Goal: Task Accomplishment & Management: Use online tool/utility

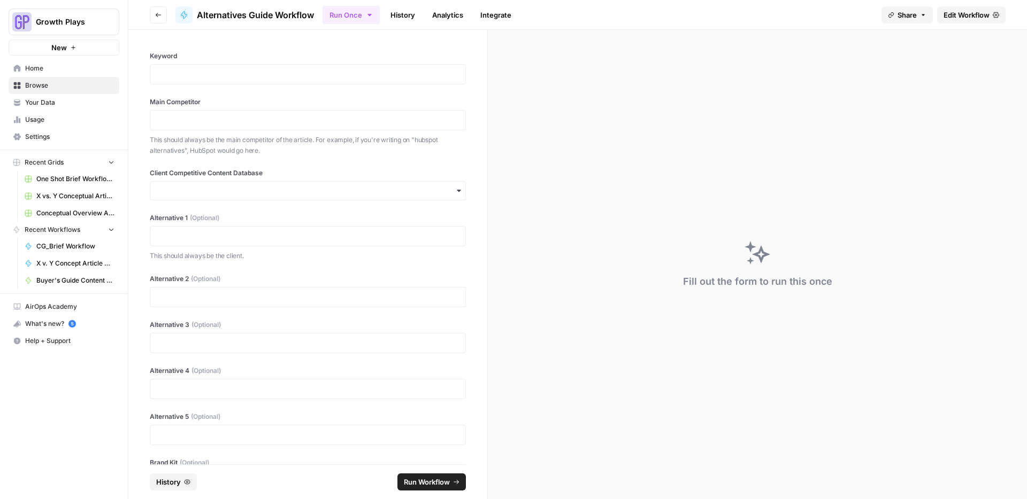
click at [395, 16] on link "History" at bounding box center [402, 14] width 37 height 17
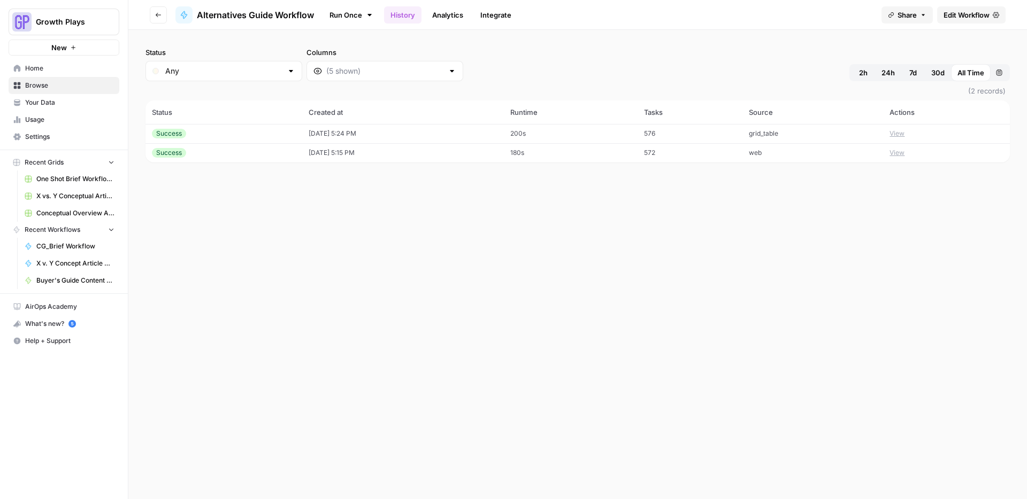
click at [602, 131] on td "200s" at bounding box center [571, 133] width 134 height 19
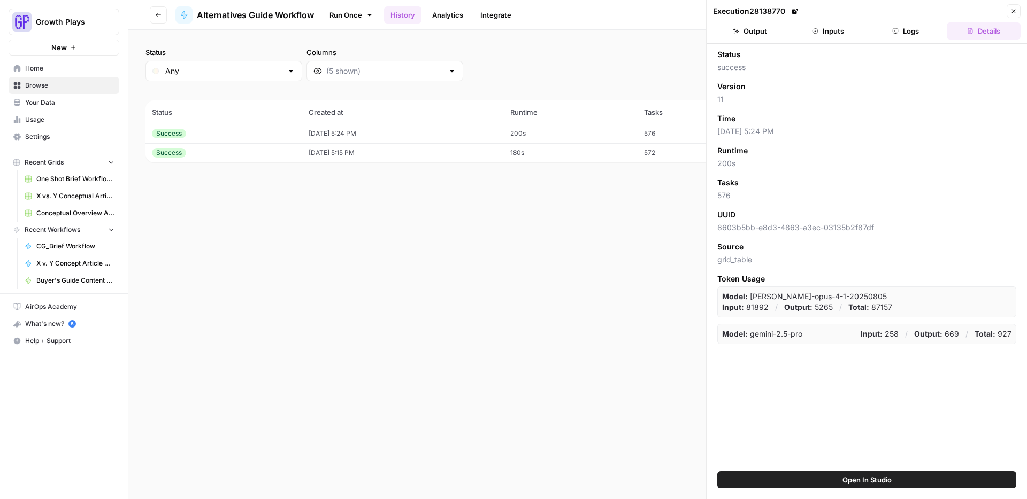
click at [921, 30] on button "Logs" at bounding box center [906, 30] width 74 height 17
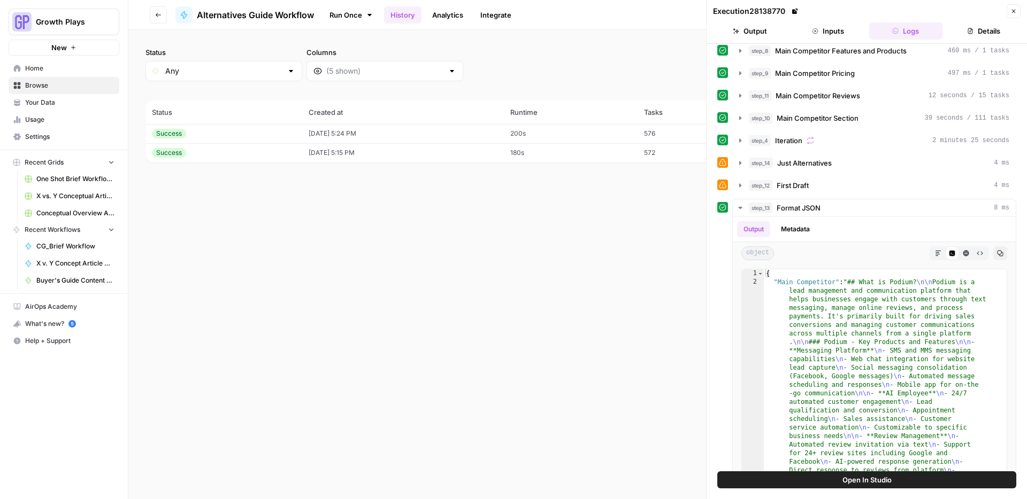
scroll to position [26, 0]
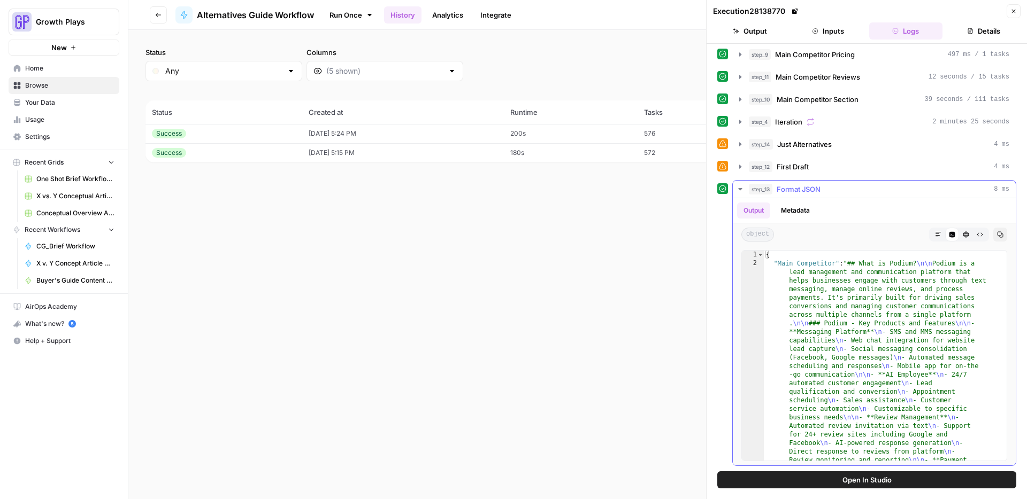
click at [740, 189] on icon "button" at bounding box center [740, 189] width 4 height 2
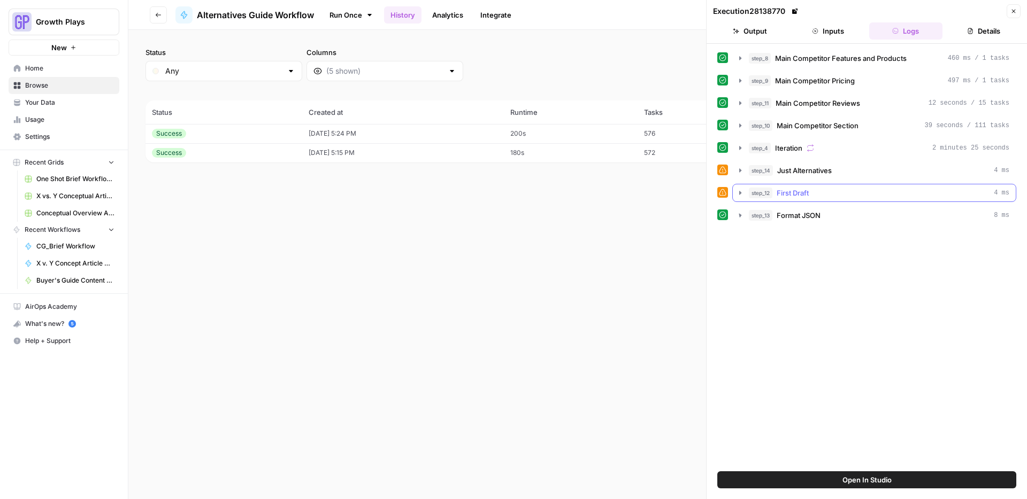
scroll to position [0, 0]
click at [741, 191] on icon "button" at bounding box center [740, 193] width 9 height 9
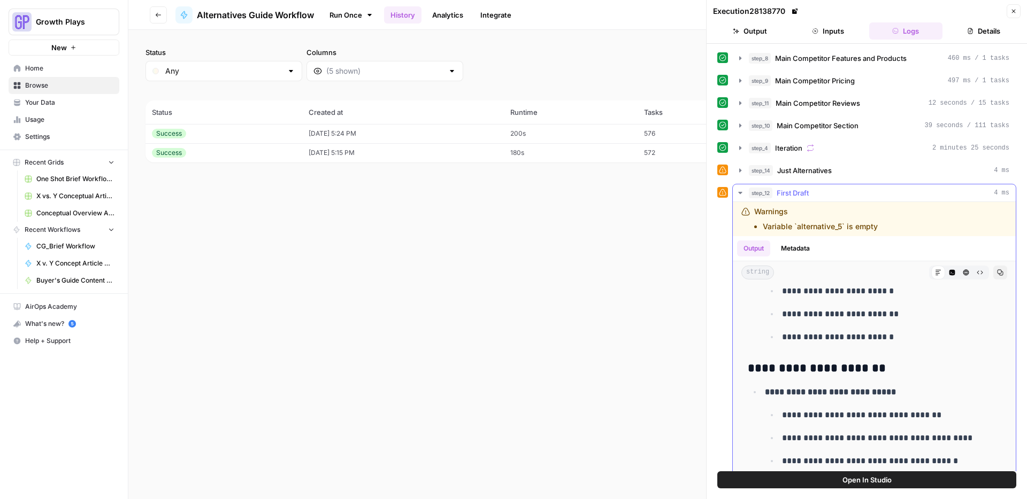
scroll to position [841, 0]
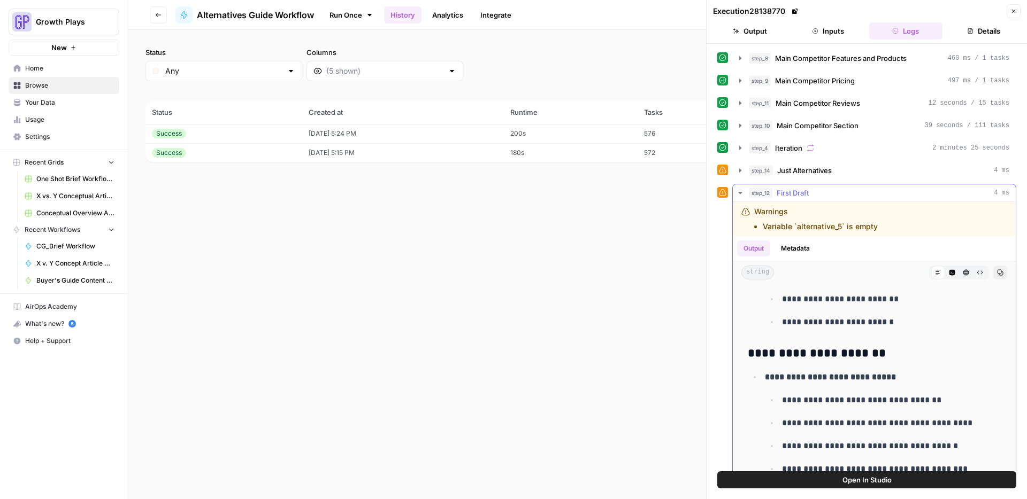
click at [744, 190] on button "step_12 First Draft 4 ms" at bounding box center [874, 192] width 283 height 17
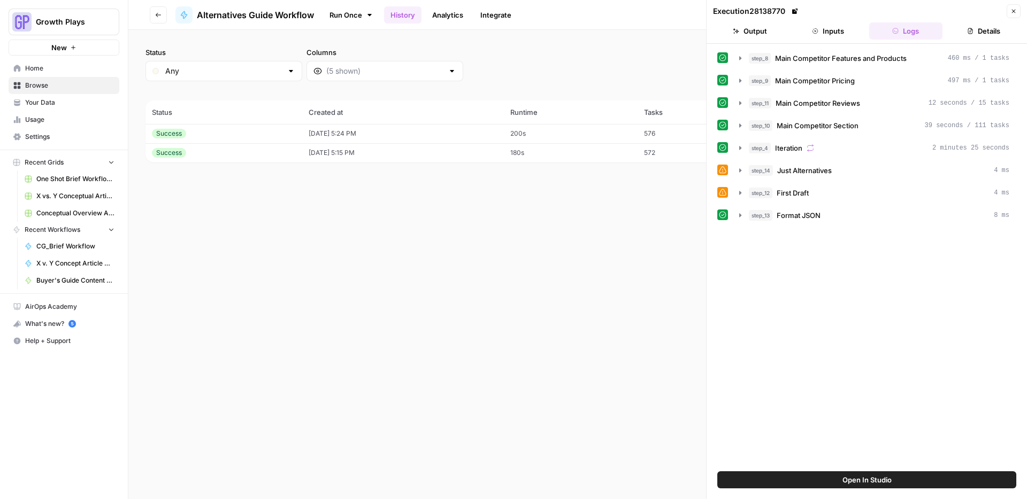
click at [456, 149] on td "[DATE] 5:15 PM" at bounding box center [403, 152] width 202 height 19
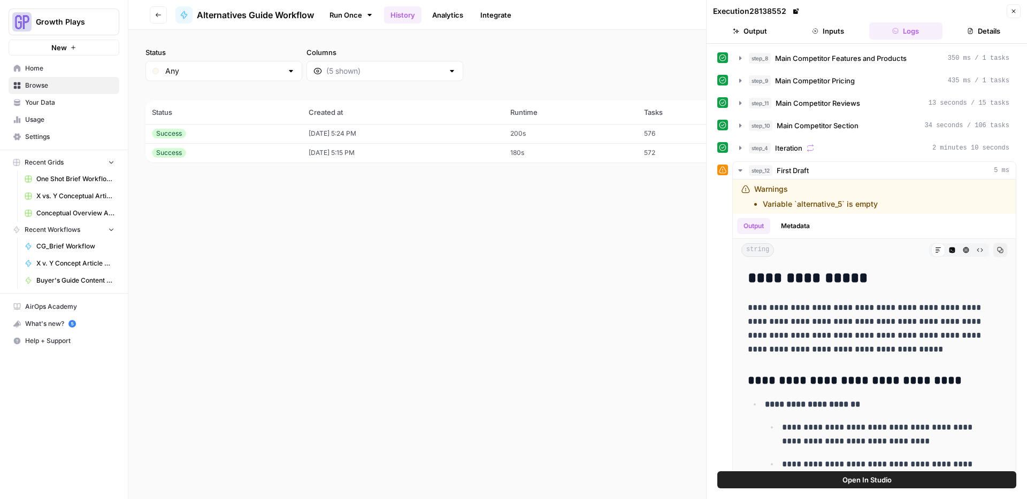
click at [152, 16] on button "Go back" at bounding box center [158, 14] width 17 height 17
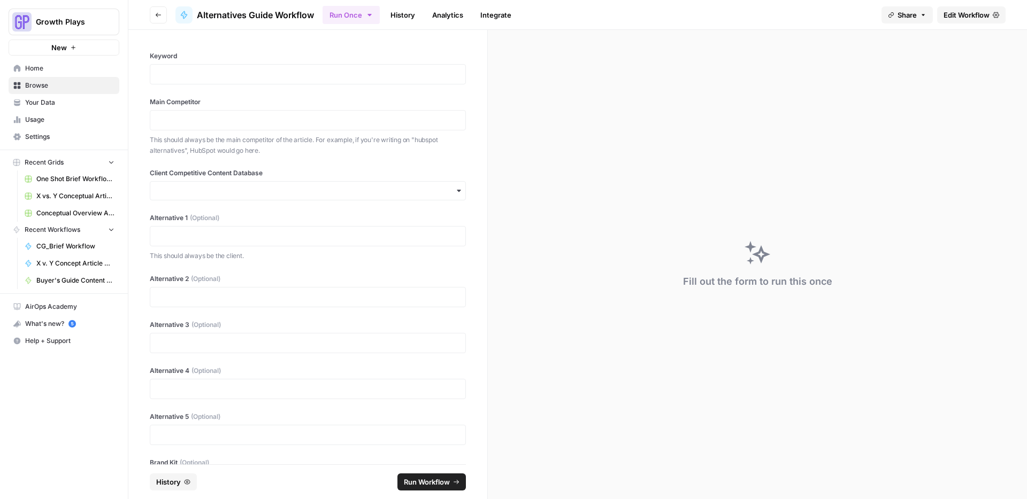
click at [976, 18] on span "Edit Workflow" at bounding box center [966, 15] width 46 height 11
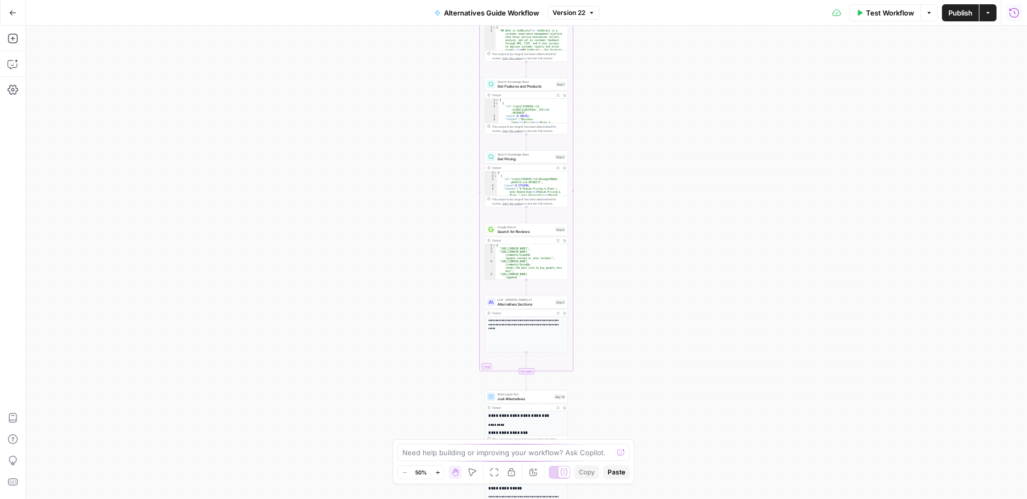
click at [1016, 17] on icon "button" at bounding box center [1014, 12] width 10 height 10
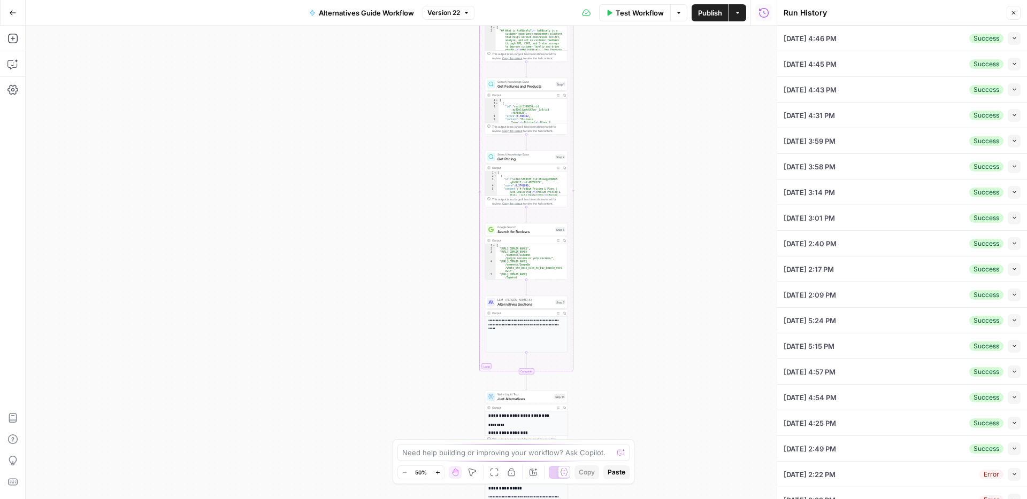
click at [915, 36] on div "[DATE] 4:46 PM Success Collapse" at bounding box center [901, 38] width 237 height 25
click at [1011, 37] on icon "button" at bounding box center [1014, 38] width 6 height 6
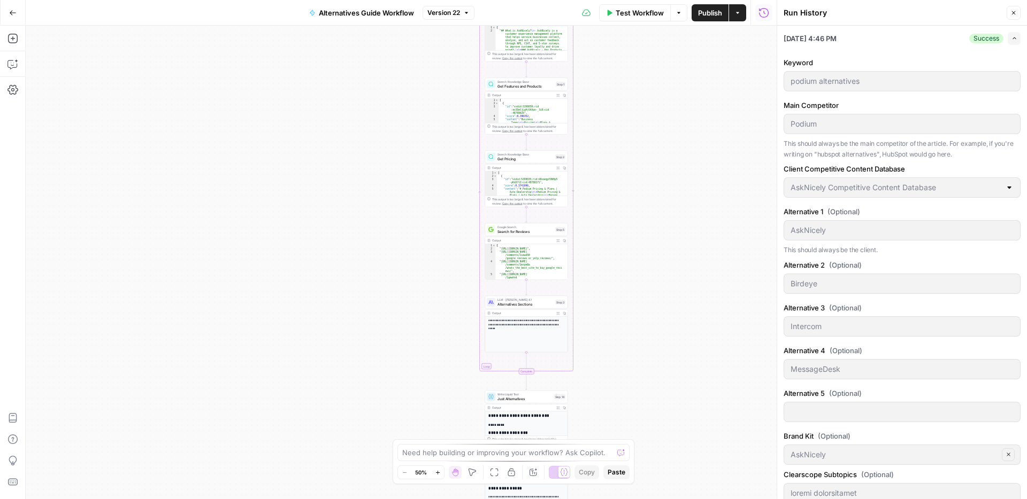
scroll to position [509, 0]
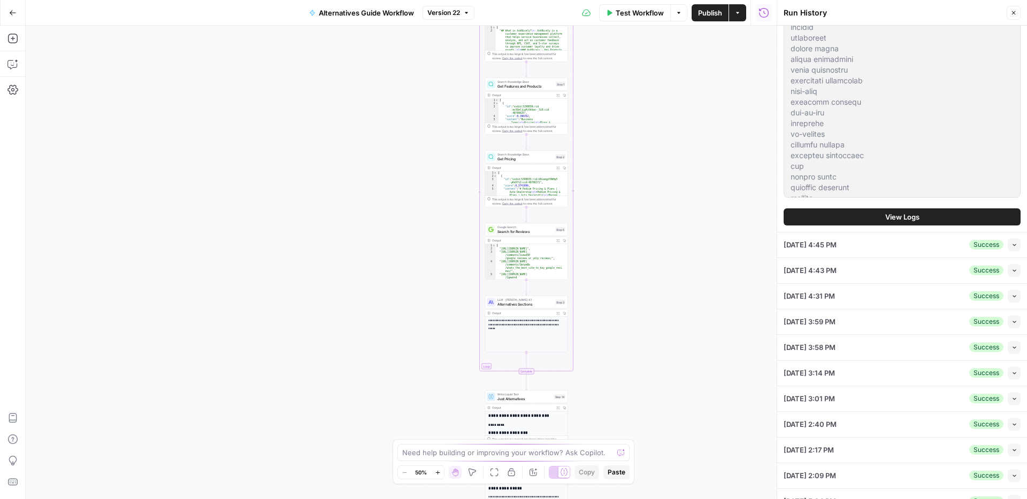
click at [895, 221] on button "View Logs" at bounding box center [901, 217] width 237 height 17
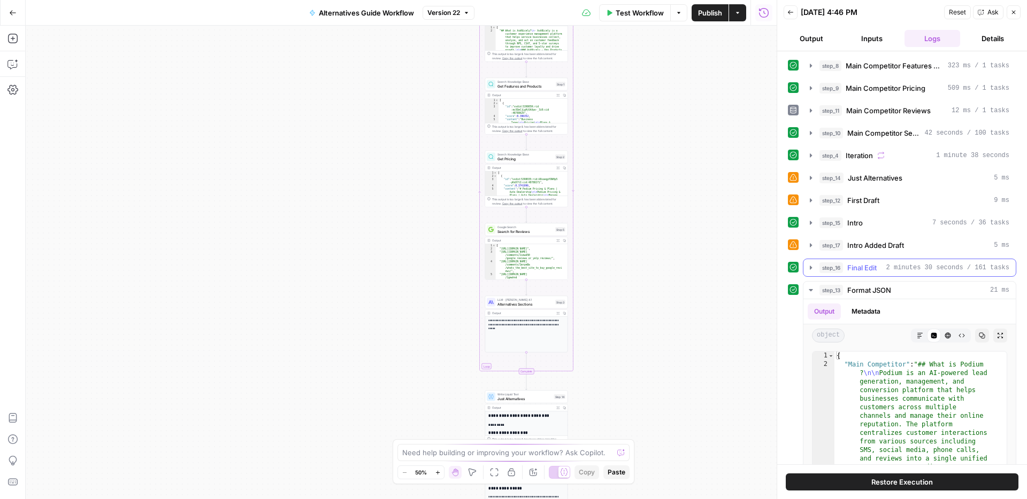
click at [812, 267] on icon "button" at bounding box center [810, 268] width 9 height 9
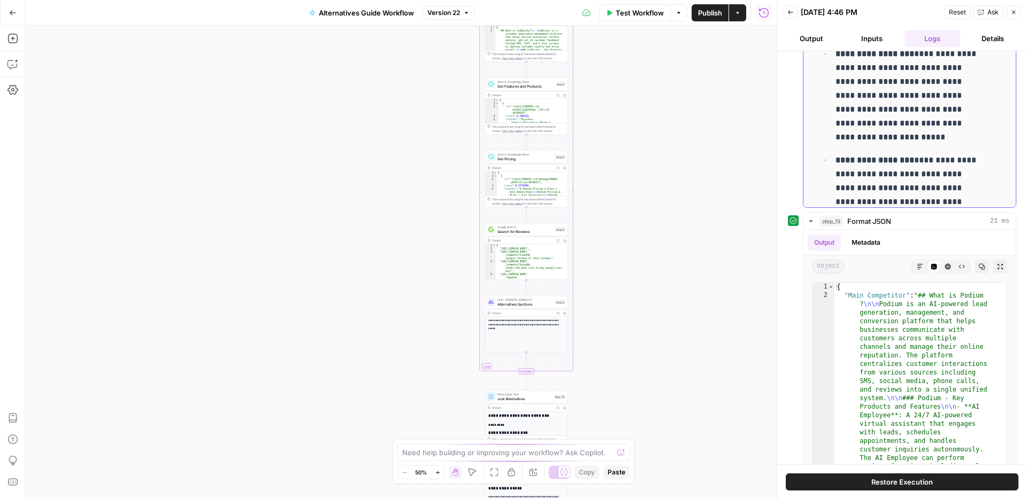
scroll to position [1123, 0]
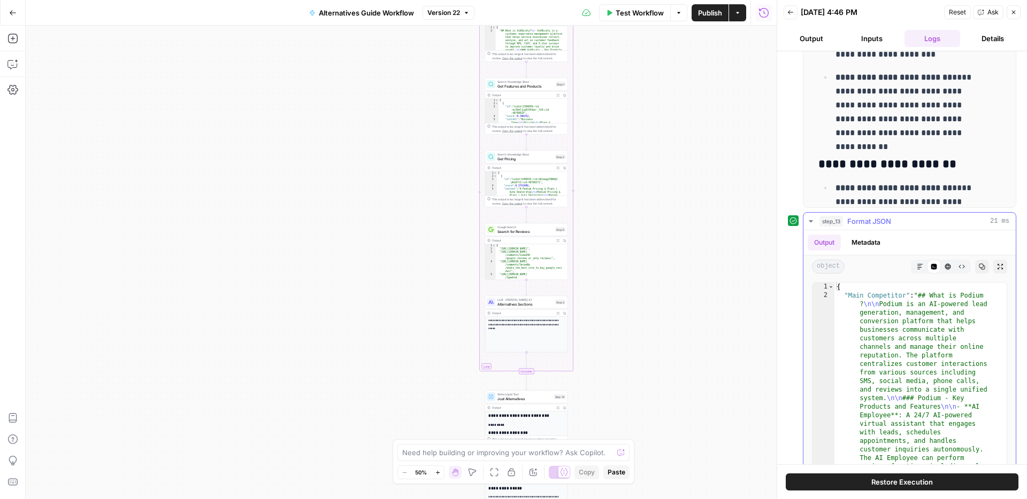
click at [813, 221] on icon "button" at bounding box center [810, 221] width 9 height 9
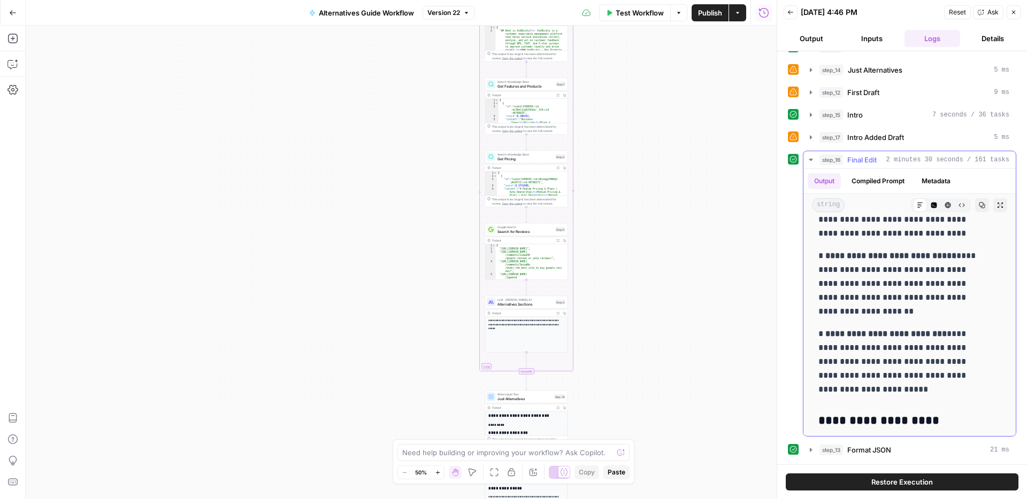
scroll to position [11757, 0]
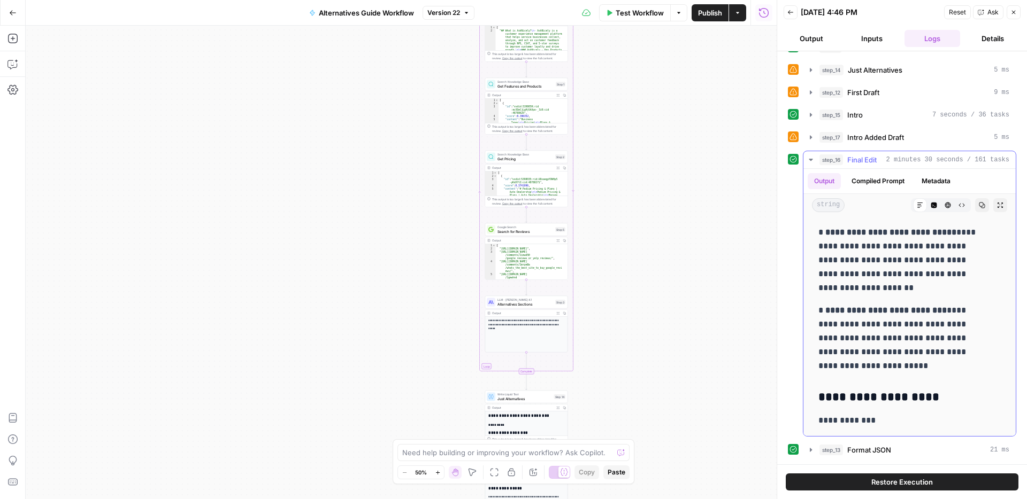
click at [814, 159] on icon "button" at bounding box center [810, 160] width 9 height 9
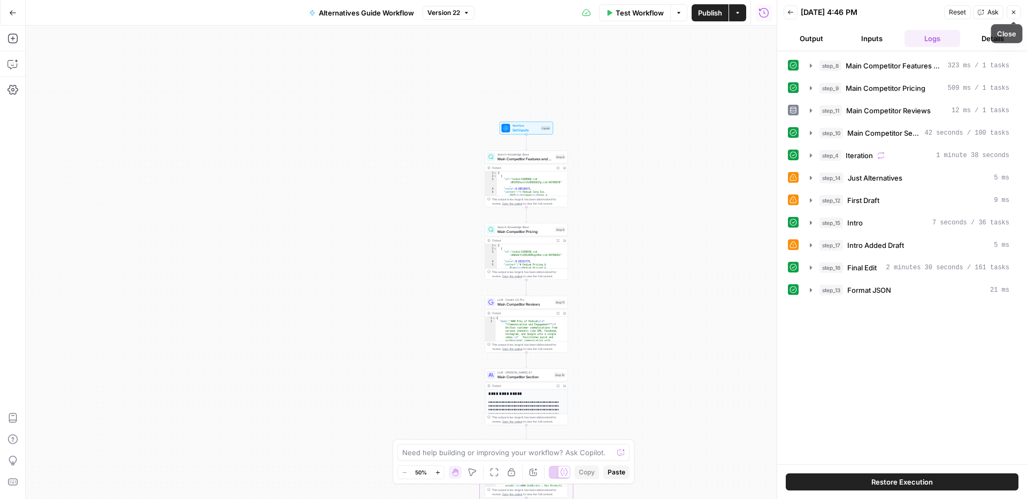
click at [1012, 10] on icon "button" at bounding box center [1013, 12] width 6 height 6
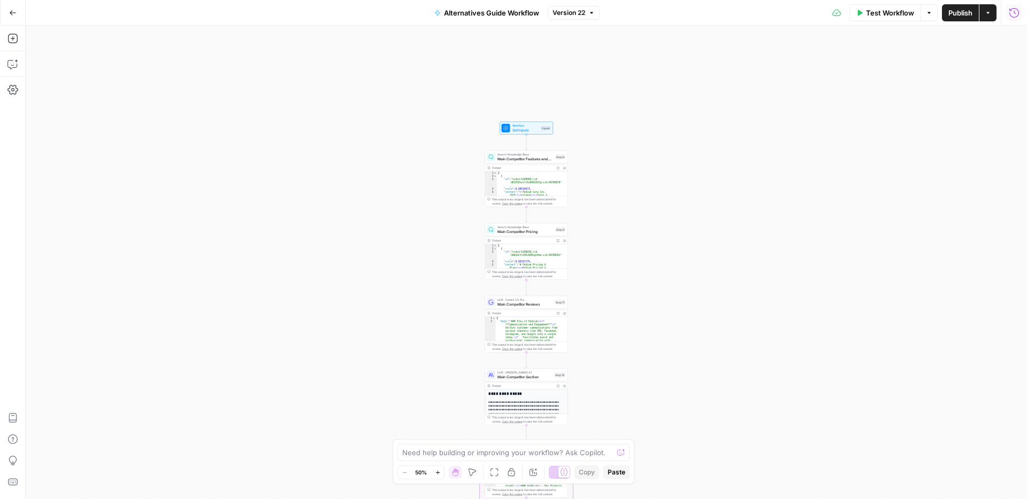
click at [440, 474] on icon "button" at bounding box center [438, 473] width 6 height 6
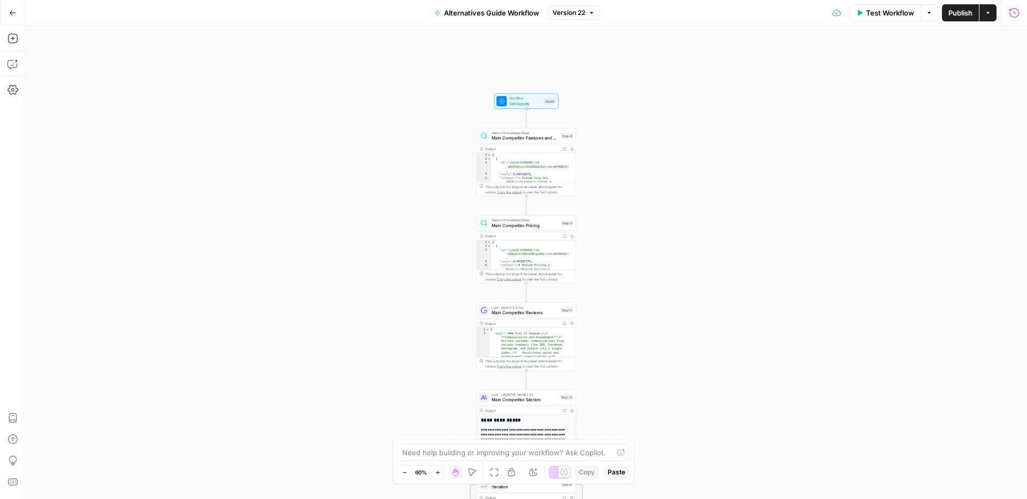
click at [437, 474] on icon "button" at bounding box center [437, 473] width 4 height 4
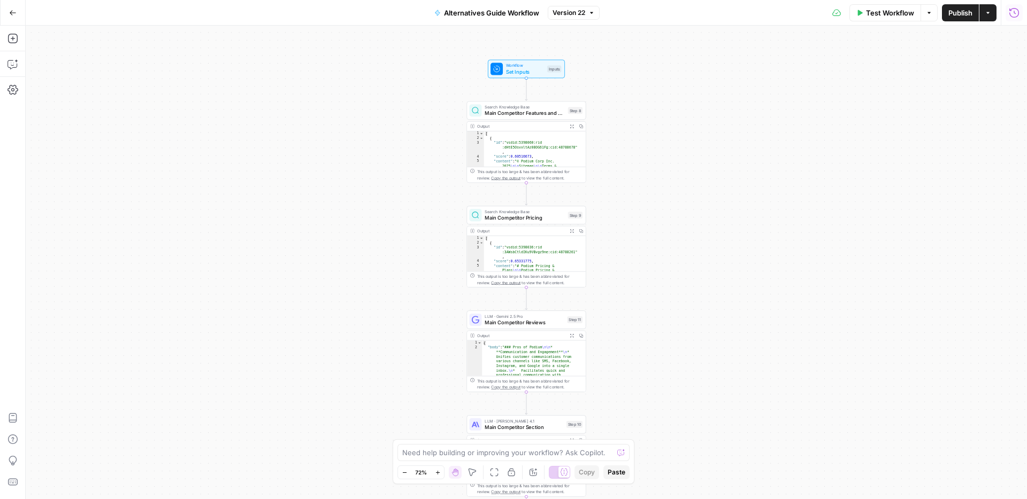
click at [437, 474] on icon "button" at bounding box center [437, 473] width 4 height 4
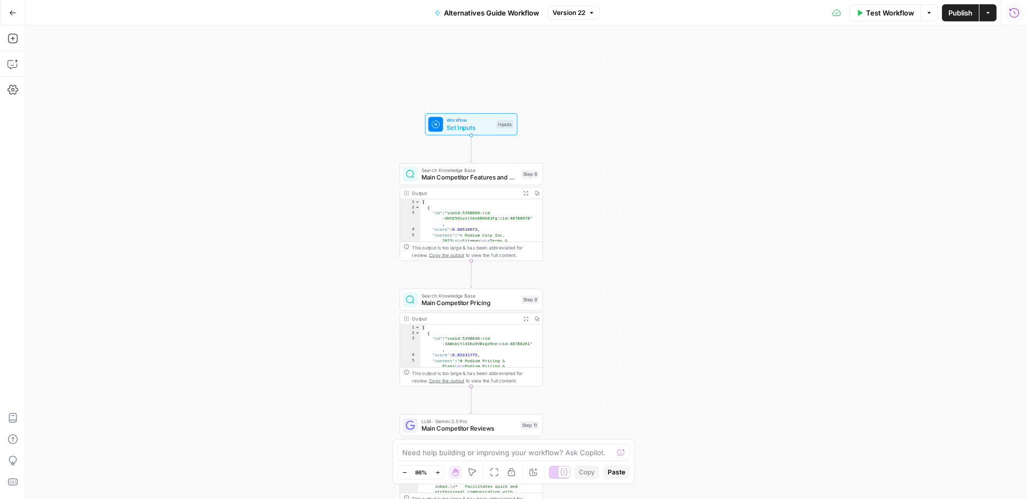
drag, startPoint x: 370, startPoint y: 224, endPoint x: 295, endPoint y: 314, distance: 116.9
click at [296, 318] on div "Workflow Set Inputs Inputs Search Knowledge Base Main Competitor Features and P…" at bounding box center [526, 263] width 1001 height 474
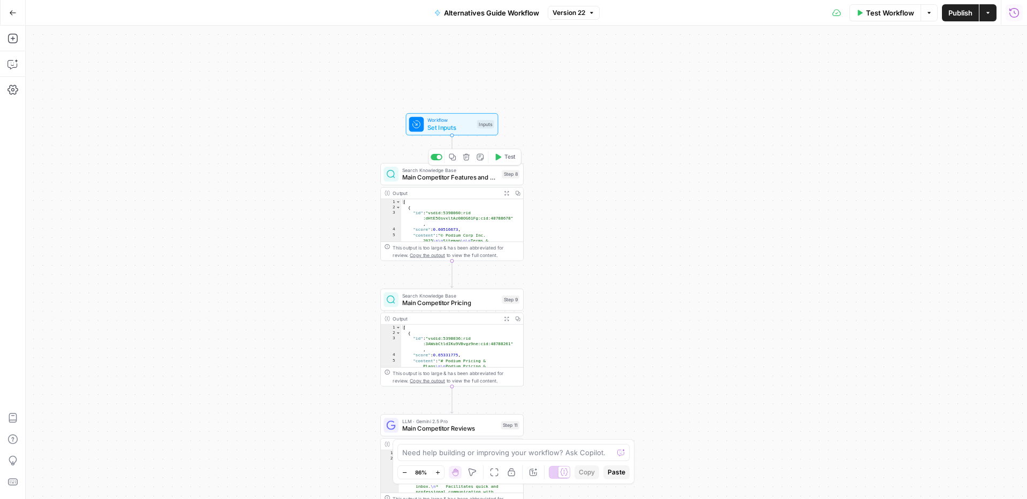
drag, startPoint x: 313, startPoint y: 221, endPoint x: 312, endPoint y: 207, distance: 13.9
click at [312, 210] on div "Workflow Set Inputs Inputs Search Knowledge Base Main Competitor Features and P…" at bounding box center [526, 263] width 1001 height 474
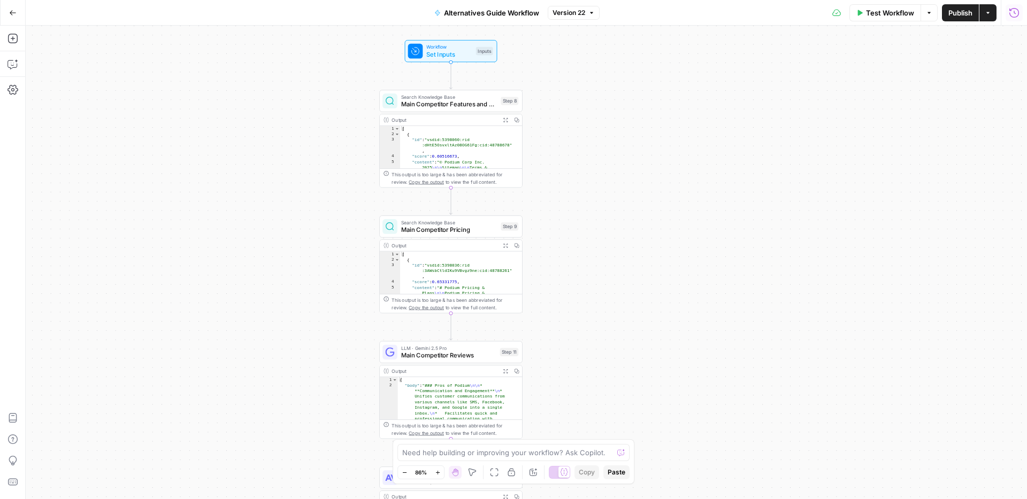
click at [312, 207] on div "Workflow Set Inputs Inputs Search Knowledge Base Main Competitor Features and P…" at bounding box center [526, 263] width 1001 height 474
click at [425, 106] on span "Main Competitor Features and Products" at bounding box center [449, 103] width 96 height 9
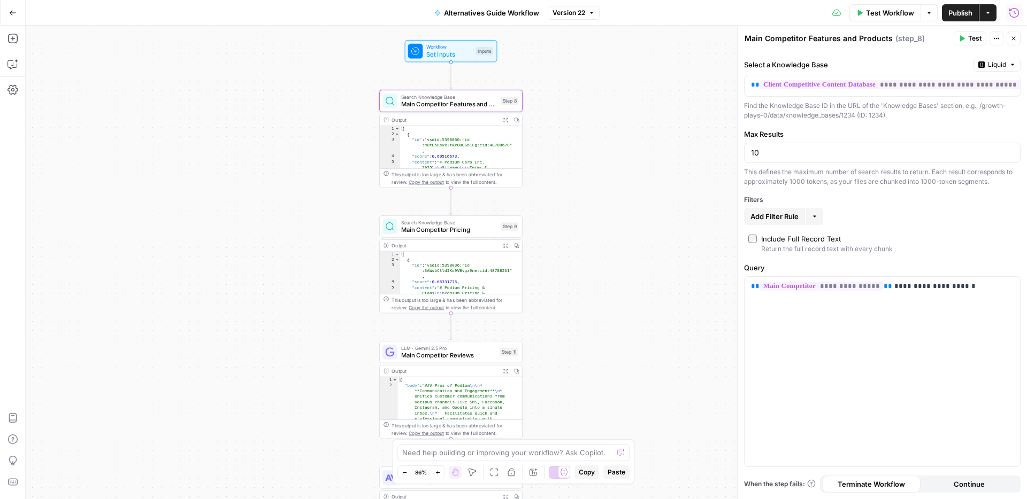
click at [429, 229] on span "Main Competitor Pricing" at bounding box center [449, 229] width 96 height 9
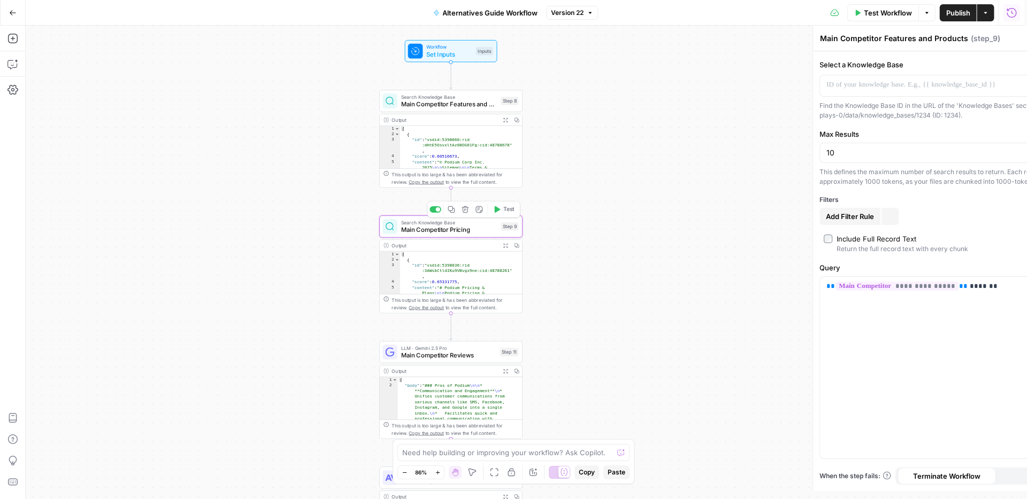
type textarea "Main Competitor Pricing"
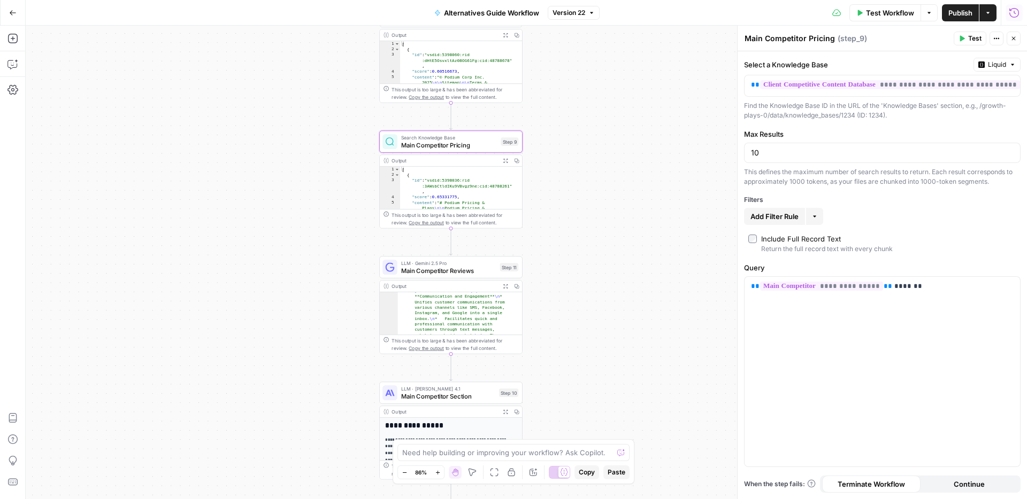
scroll to position [94, 0]
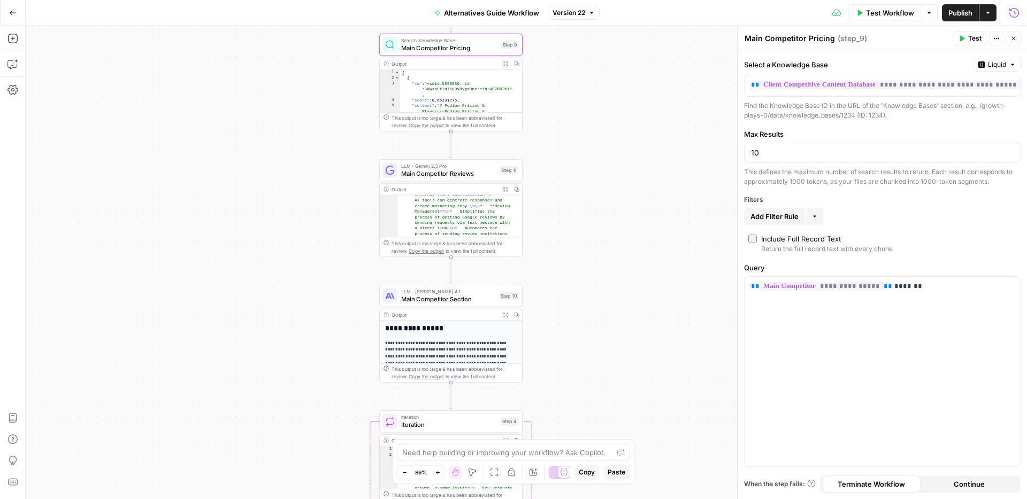
click at [1010, 37] on icon "button" at bounding box center [1013, 38] width 6 height 6
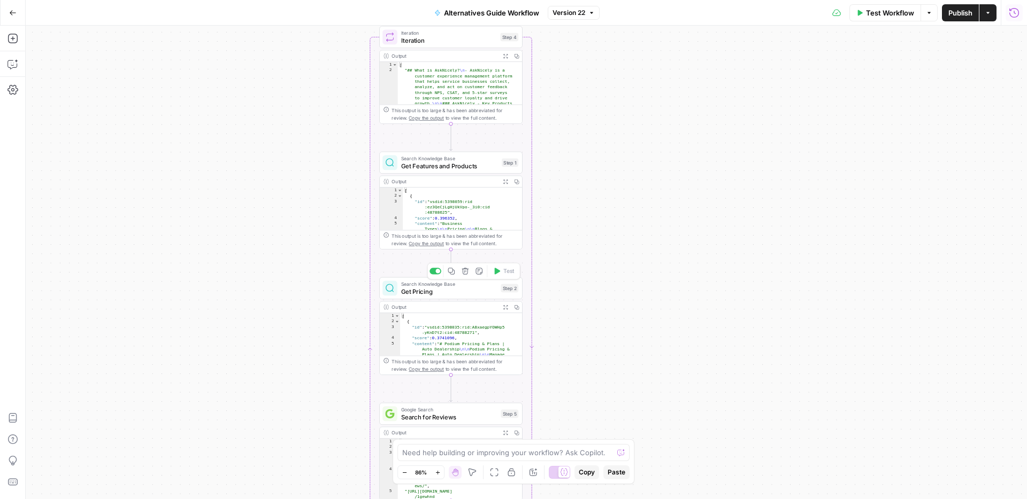
click at [464, 293] on span "Get Pricing" at bounding box center [449, 291] width 96 height 9
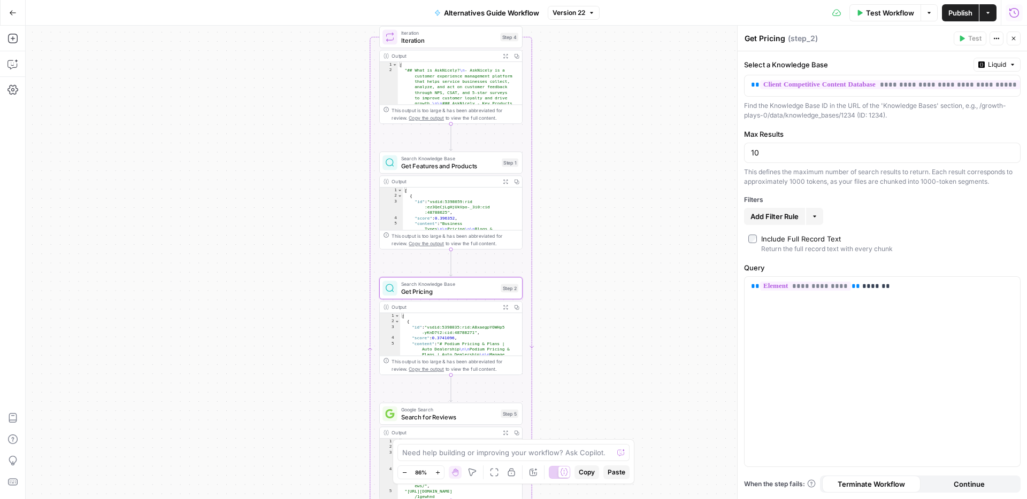
click at [1014, 34] on button "Close" at bounding box center [1013, 39] width 14 height 14
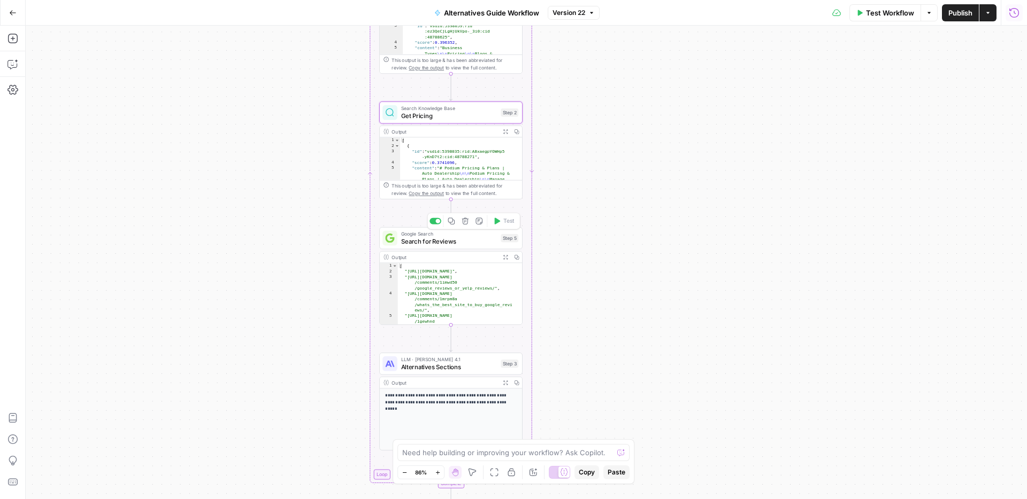
click at [457, 238] on span "Search for Reviews" at bounding box center [449, 241] width 96 height 9
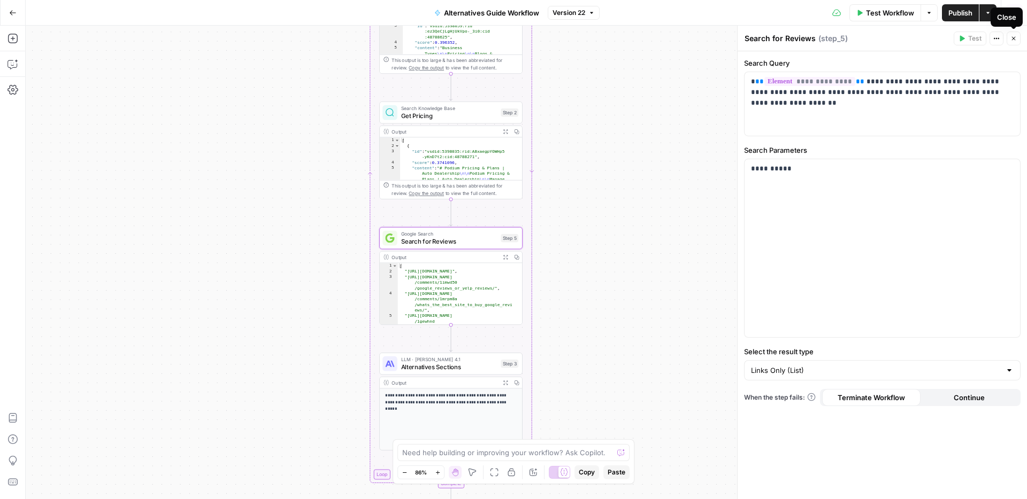
click at [1011, 35] on icon "button" at bounding box center [1013, 38] width 6 height 6
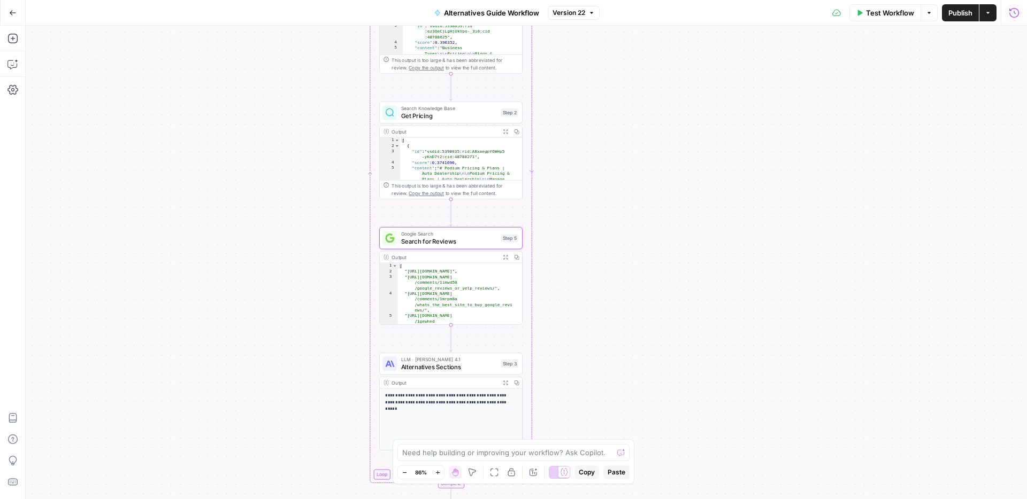
scroll to position [38, 0]
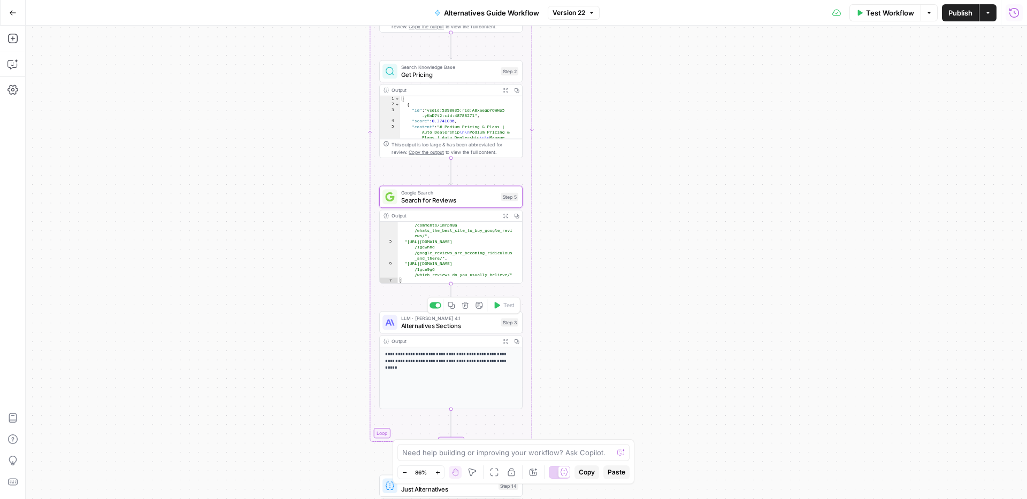
click at [442, 324] on span "Alternatives Sections" at bounding box center [449, 325] width 96 height 9
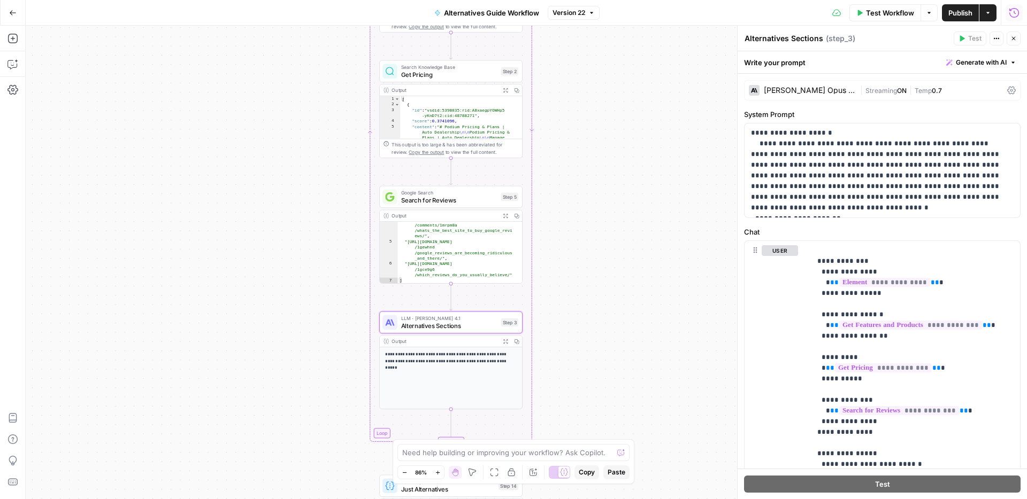
drag, startPoint x: 1015, startPoint y: 40, endPoint x: 1004, endPoint y: 44, distance: 12.5
click at [1015, 41] on icon "button" at bounding box center [1013, 38] width 6 height 6
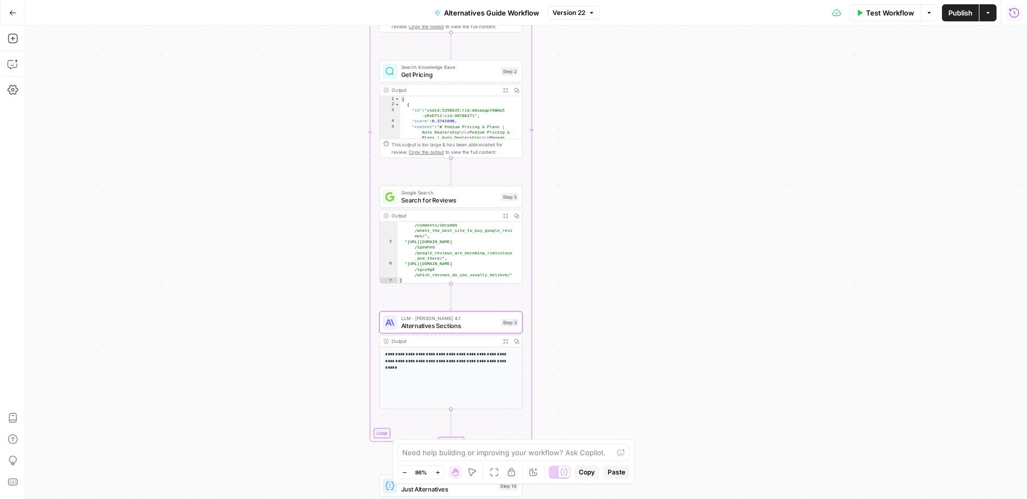
click at [647, 243] on div "Workflow Set Inputs Inputs Search Knowledge Base Main Competitor Features and P…" at bounding box center [526, 263] width 1001 height 474
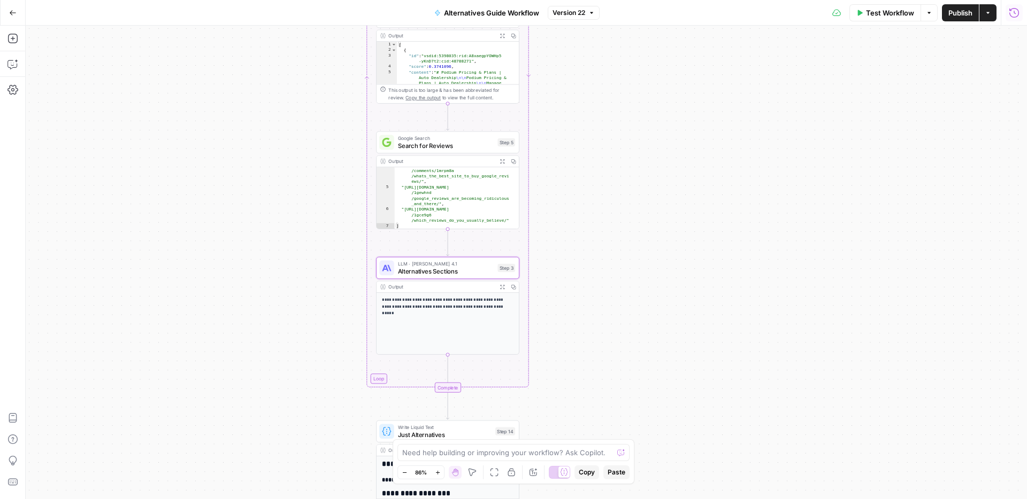
click at [650, 179] on div "Workflow Set Inputs Inputs Search Knowledge Base Main Competitor Features and P…" at bounding box center [526, 263] width 1001 height 474
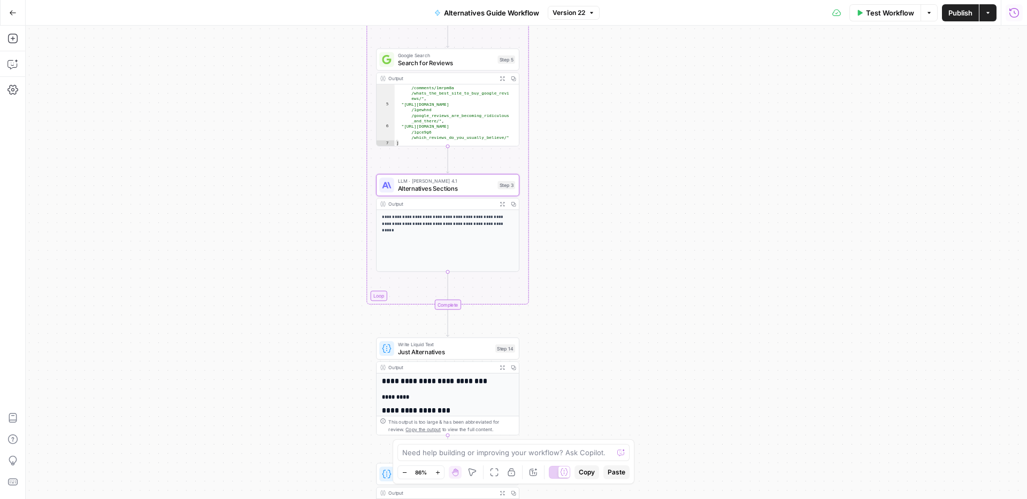
drag, startPoint x: 657, startPoint y: 214, endPoint x: 655, endPoint y: 133, distance: 81.3
click at [656, 180] on div "Workflow Set Inputs Inputs Search Knowledge Base Main Competitor Features and P…" at bounding box center [526, 263] width 1001 height 474
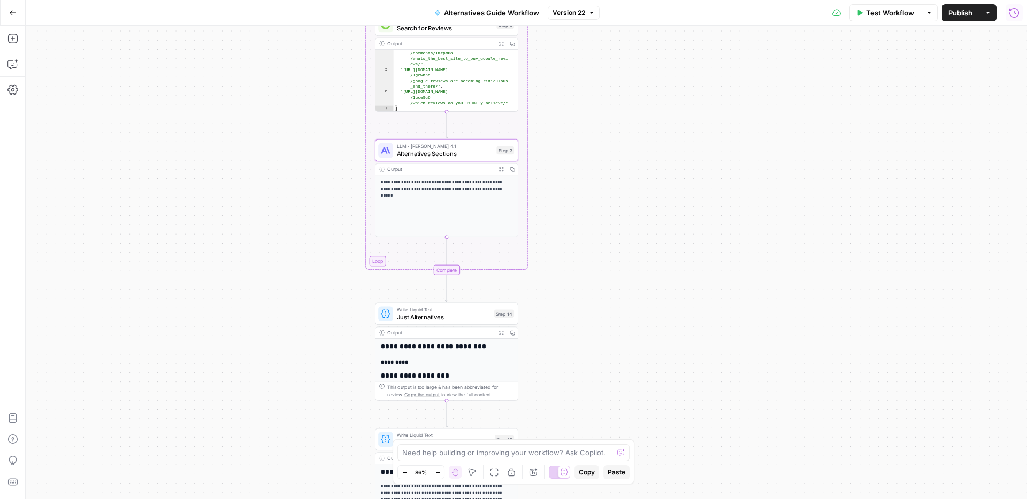
click at [634, 147] on div "Workflow Set Inputs Inputs Search Knowledge Base Main Competitor Features and P…" at bounding box center [526, 263] width 1001 height 474
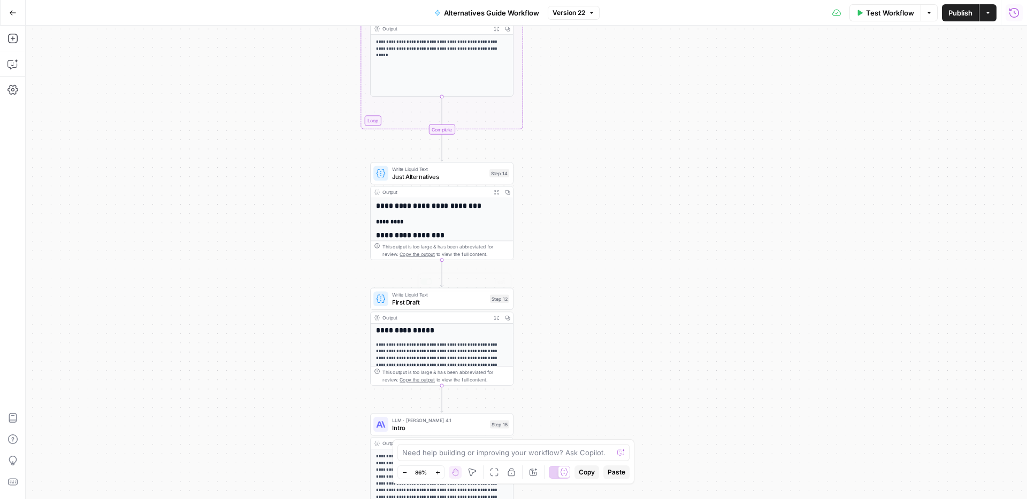
scroll to position [2, 0]
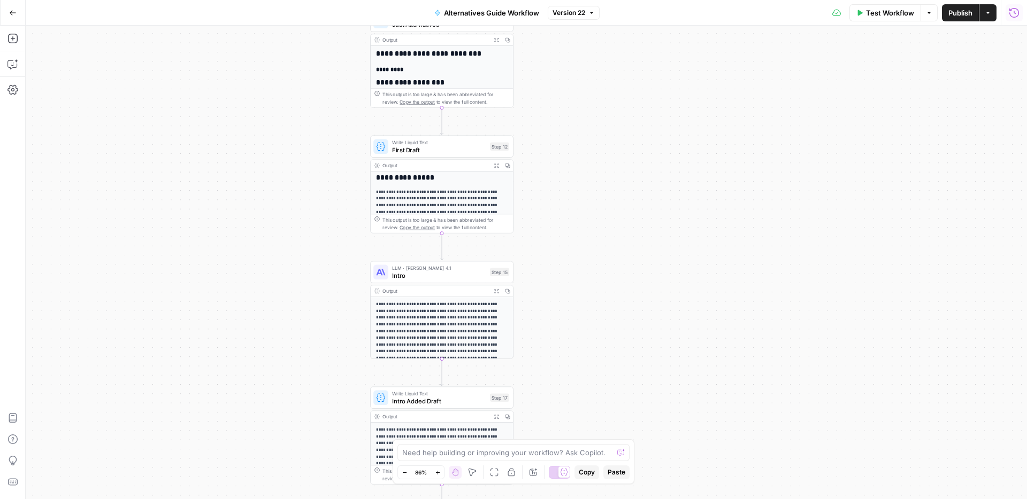
click at [326, 200] on div "Workflow Set Inputs Inputs Search Knowledge Base Main Competitor Features and P…" at bounding box center [526, 263] width 1001 height 474
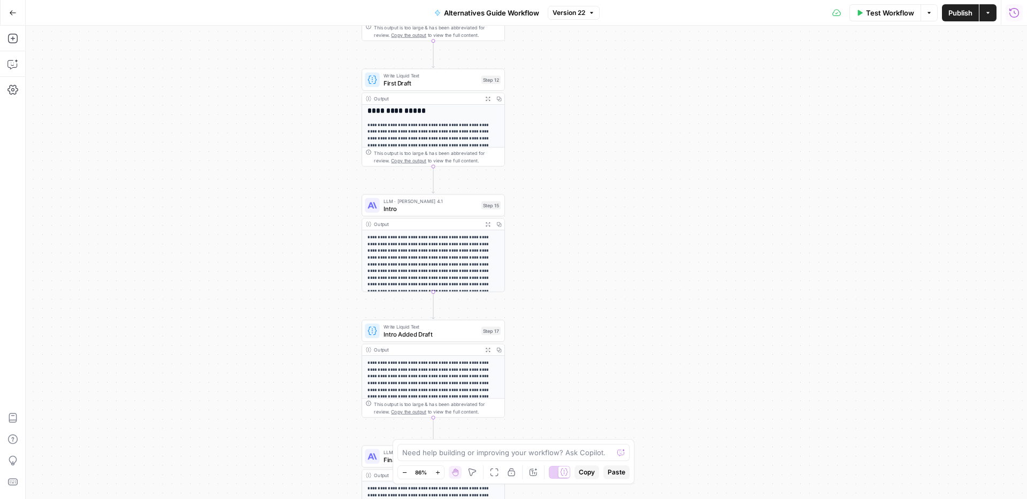
click at [324, 182] on div "Workflow Set Inputs Inputs Search Knowledge Base Main Competitor Features and P…" at bounding box center [526, 263] width 1001 height 474
drag, startPoint x: 347, startPoint y: 211, endPoint x: 349, endPoint y: 170, distance: 40.7
click at [349, 180] on div "Workflow Set Inputs Inputs Search Knowledge Base Main Competitor Features and P…" at bounding box center [526, 263] width 1001 height 474
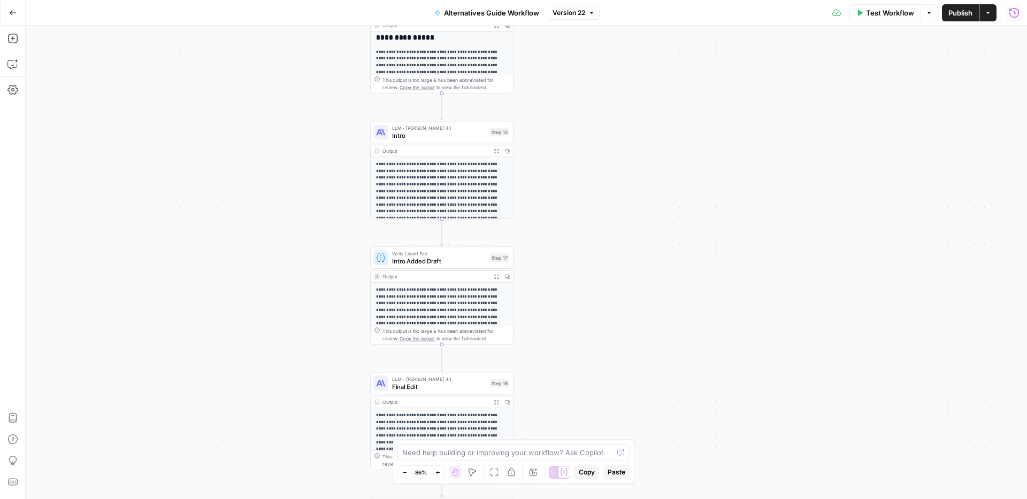
click at [349, 170] on div "Workflow Set Inputs Inputs Search Knowledge Base Main Competitor Features and P…" at bounding box center [526, 263] width 1001 height 474
drag, startPoint x: 376, startPoint y: 202, endPoint x: 360, endPoint y: 151, distance: 52.6
click at [363, 156] on div "Workflow Set Inputs Inputs Search Knowledge Base Main Competitor Features and P…" at bounding box center [526, 263] width 1001 height 474
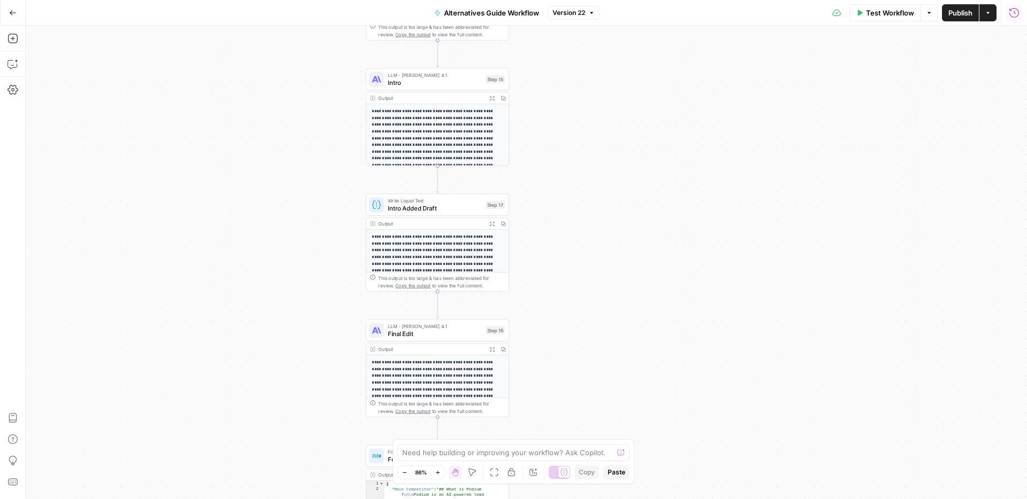
drag, startPoint x: 311, startPoint y: 187, endPoint x: 305, endPoint y: 121, distance: 66.5
click at [306, 136] on div "Workflow Set Inputs Inputs Search Knowledge Base Main Competitor Features and P…" at bounding box center [526, 263] width 1001 height 474
click at [305, 118] on div "Workflow Set Inputs Inputs Search Knowledge Base Main Competitor Features and P…" at bounding box center [526, 263] width 1001 height 474
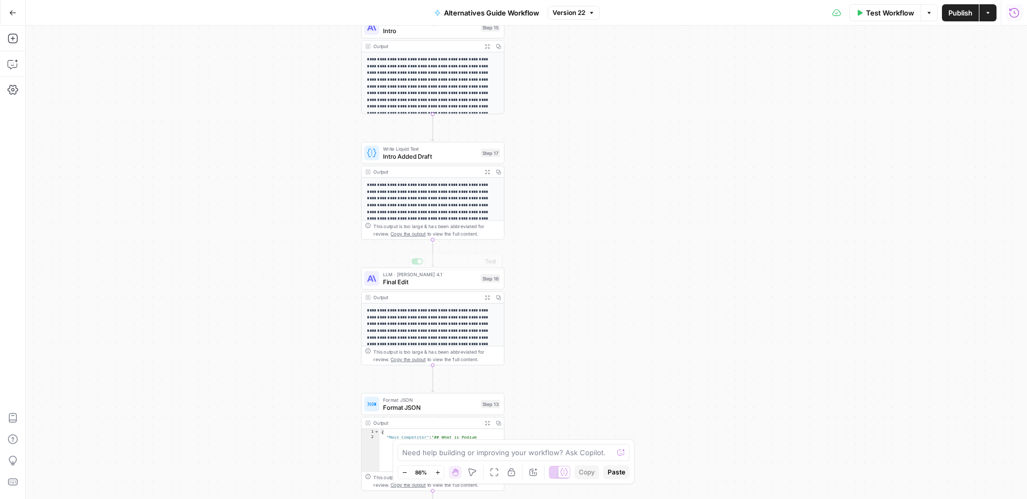
drag, startPoint x: 306, startPoint y: 309, endPoint x: 307, endPoint y: 194, distance: 115.5
click at [307, 195] on div "Workflow Set Inputs Inputs Search Knowledge Base Main Competitor Features and P…" at bounding box center [526, 263] width 1001 height 474
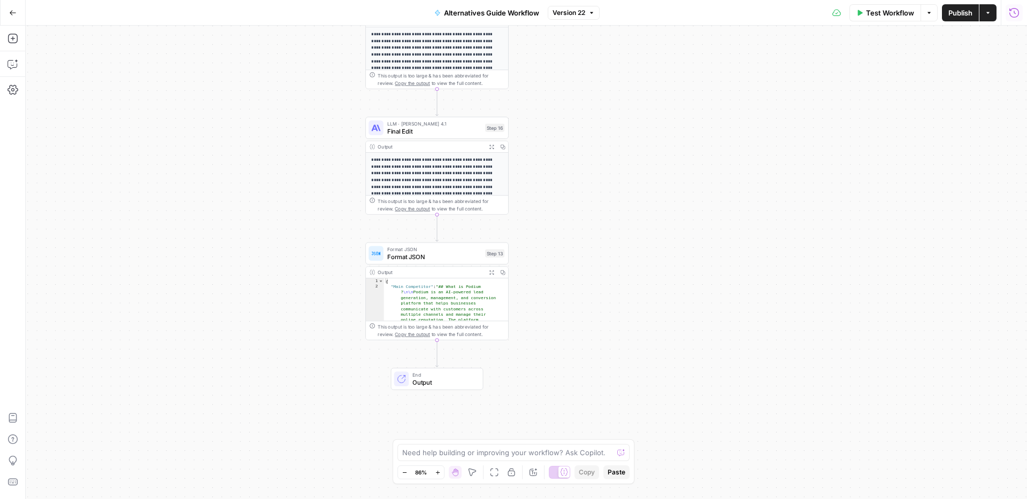
drag, startPoint x: 304, startPoint y: 230, endPoint x: 302, endPoint y: 170, distance: 61.0
click at [304, 182] on div "Workflow Set Inputs Inputs Search Knowledge Base Main Competitor Features and P…" at bounding box center [526, 263] width 1001 height 474
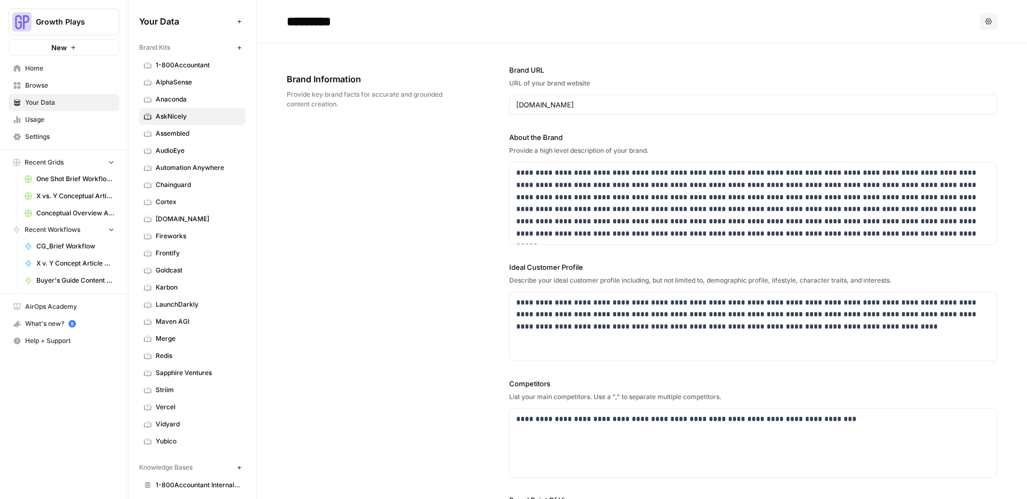
scroll to position [871, 0]
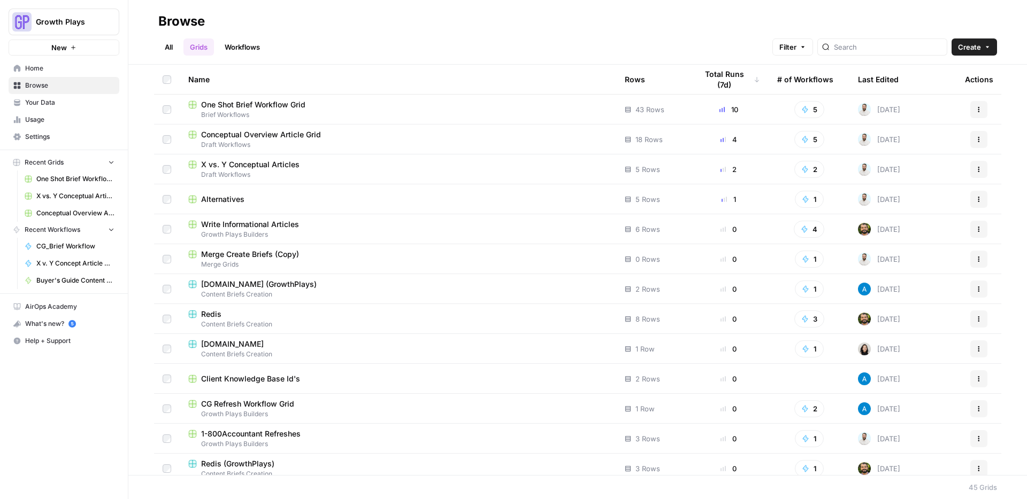
click at [48, 96] on link "Your Data" at bounding box center [64, 102] width 111 height 17
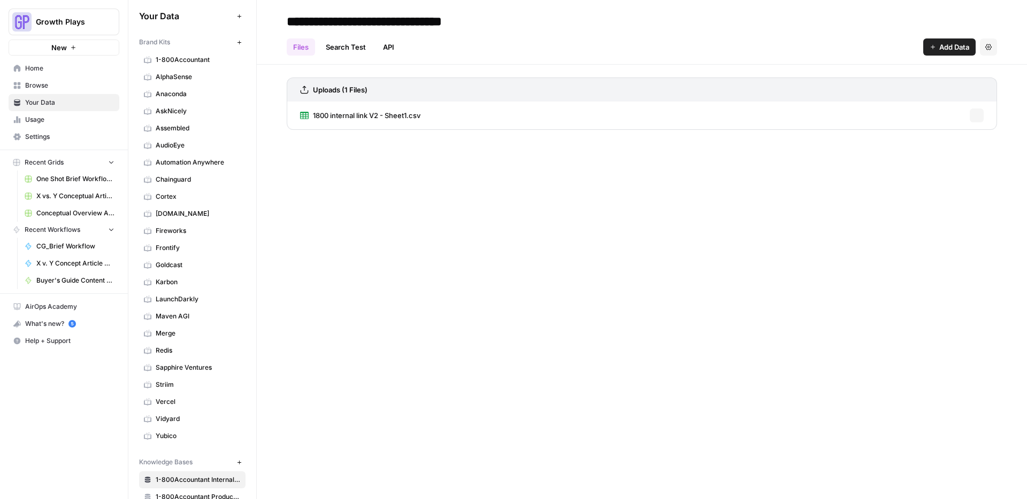
scroll to position [283, 0]
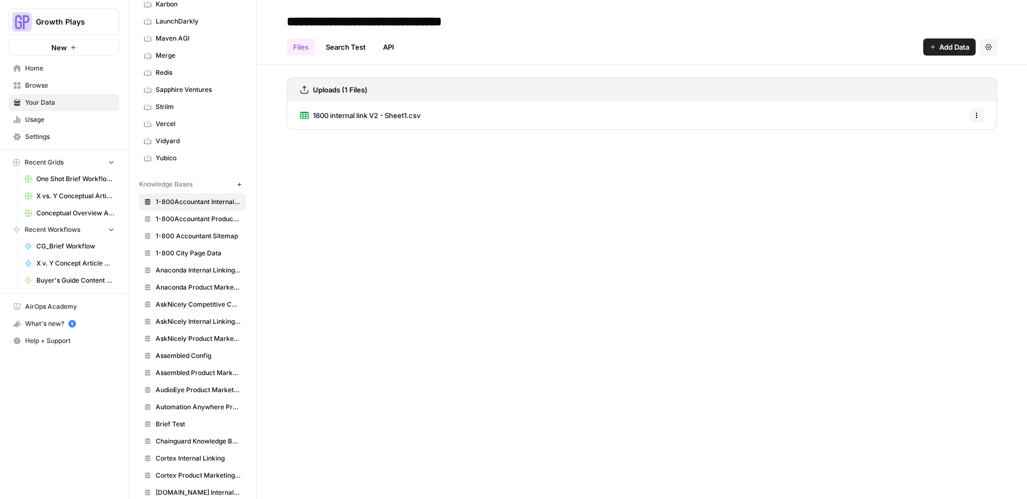
click at [182, 303] on span "AskNicely Competitive Content Database" at bounding box center [198, 305] width 85 height 10
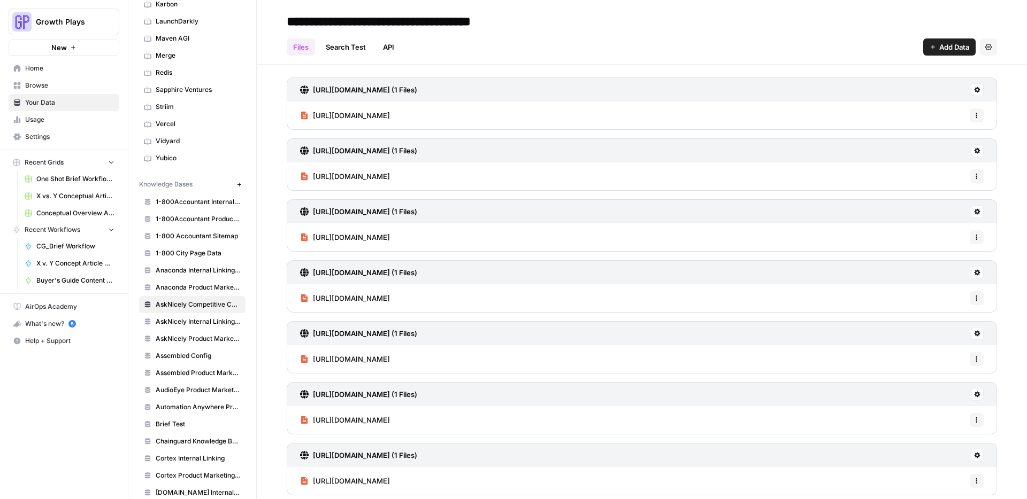
click at [481, 49] on div "Files Search Test API Add Data Settings" at bounding box center [642, 43] width 710 height 26
click at [487, 39] on div "Files Search Test API Add Data Settings" at bounding box center [642, 43] width 710 height 26
click at [43, 83] on span "Browse" at bounding box center [69, 86] width 89 height 10
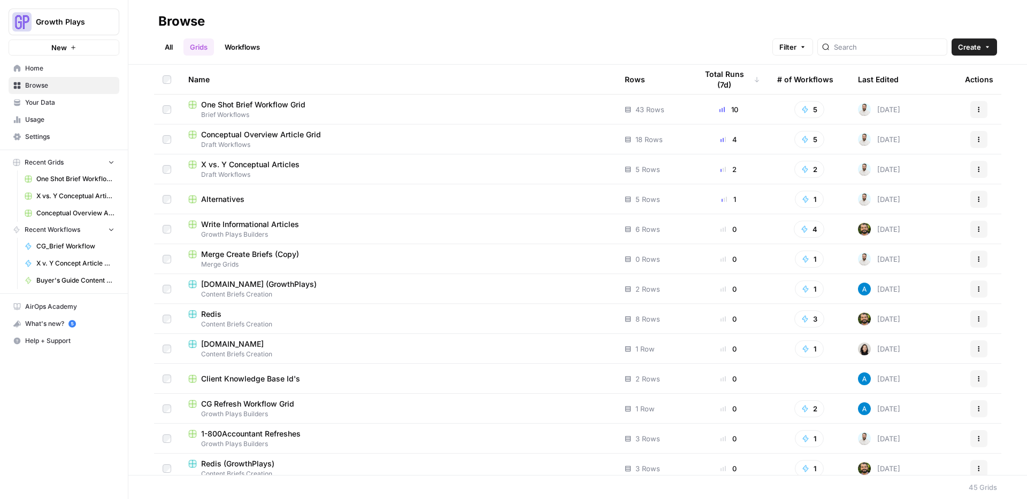
click at [170, 52] on link "All" at bounding box center [168, 47] width 21 height 17
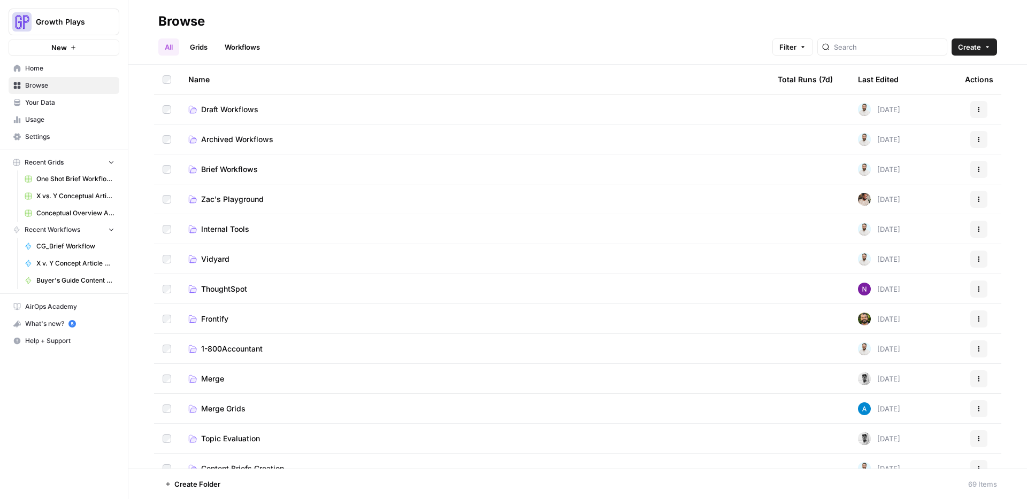
click at [238, 102] on td "Draft Workflows" at bounding box center [474, 109] width 589 height 29
click at [237, 107] on span "Draft Workflows" at bounding box center [229, 109] width 57 height 11
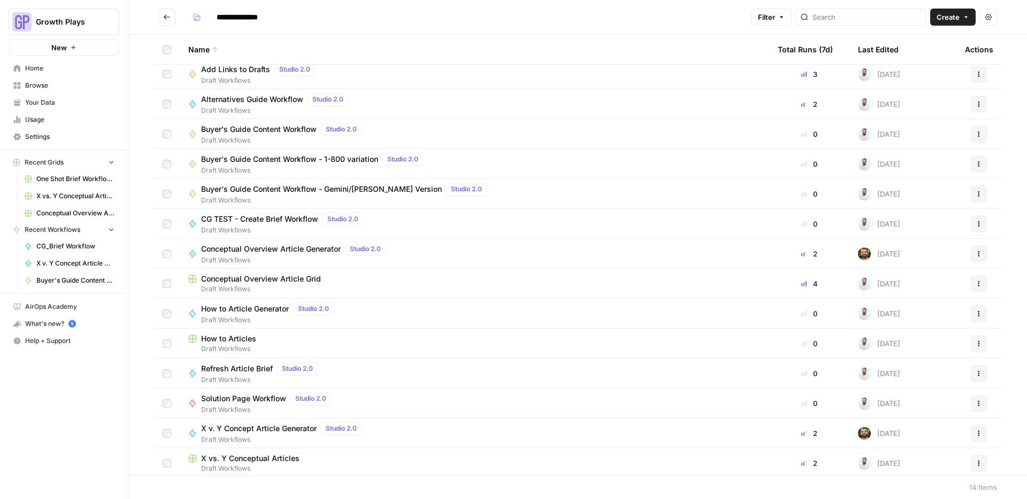
scroll to position [9, 0]
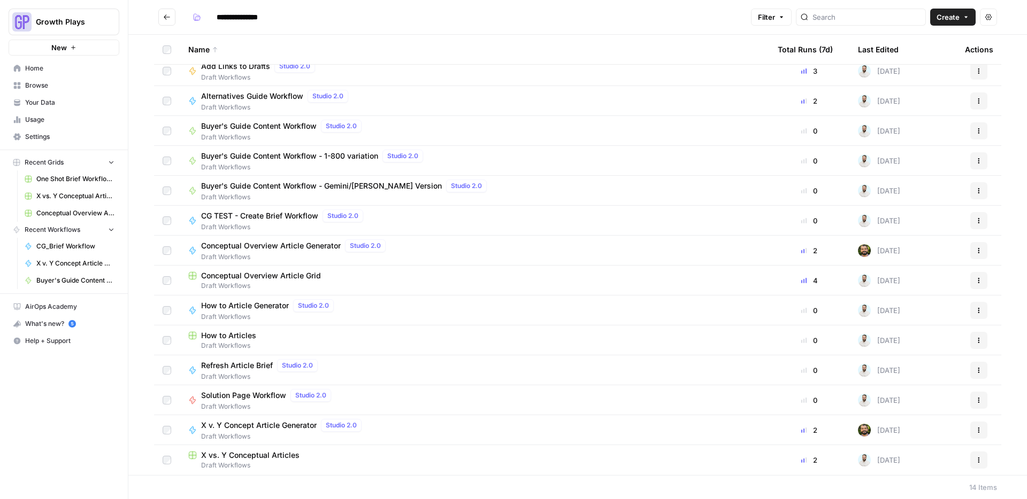
click at [265, 397] on span "Solution Page Workflow" at bounding box center [243, 395] width 85 height 11
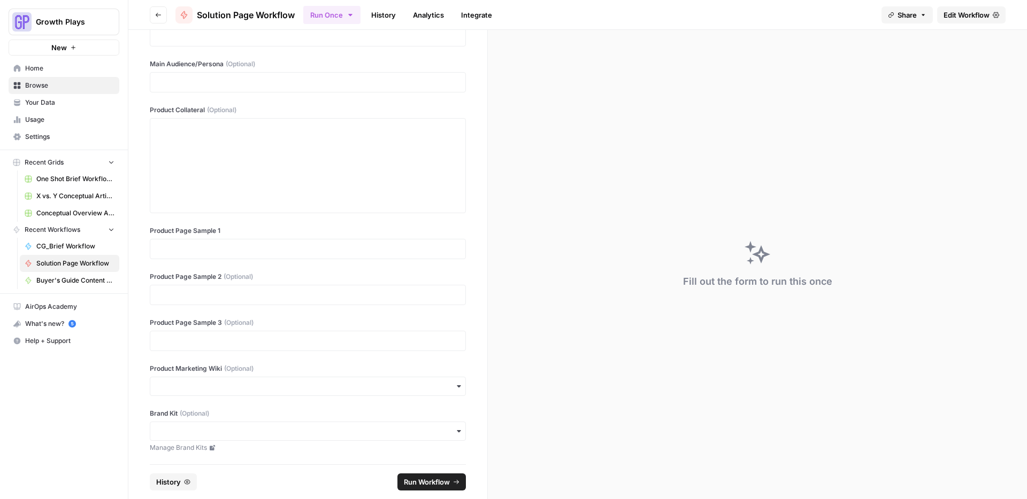
scroll to position [39, 0]
click at [973, 14] on span "Edit Workflow" at bounding box center [966, 15] width 46 height 11
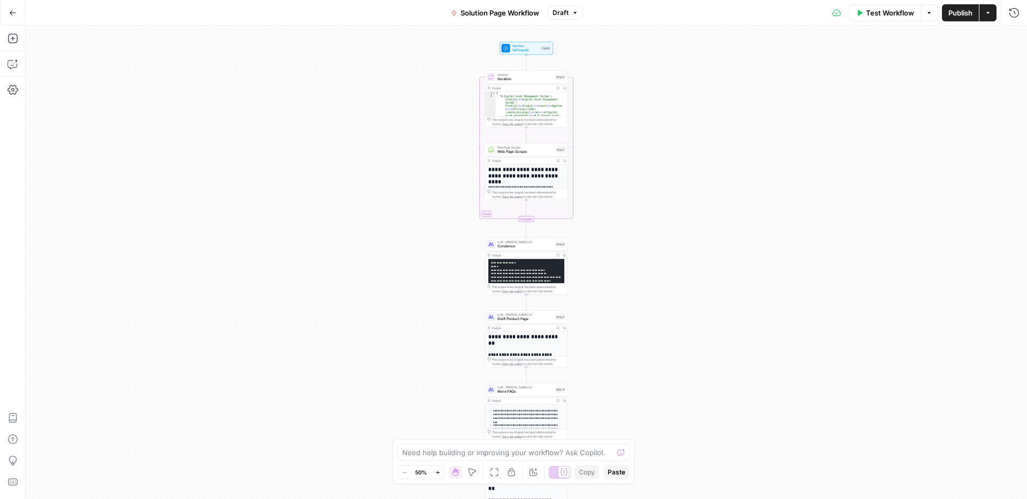
scroll to position [100, 0]
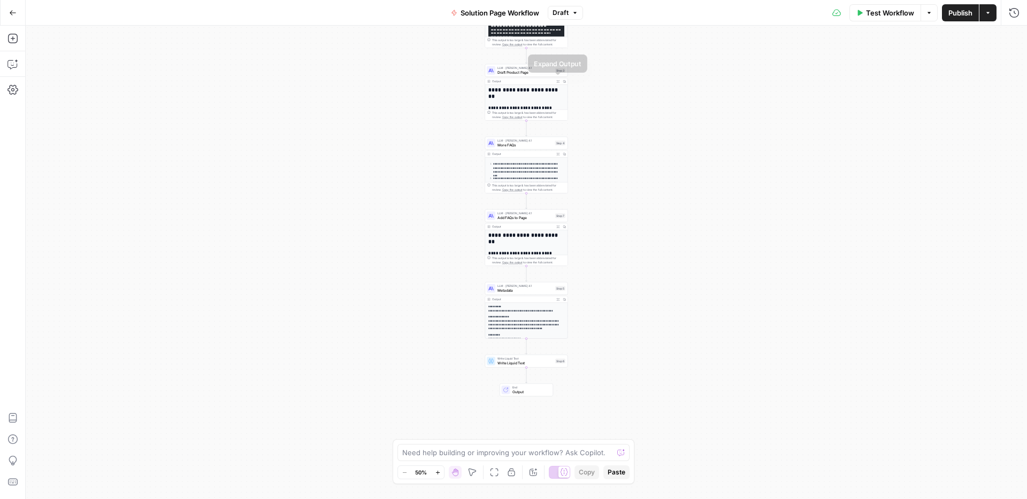
click at [557, 81] on icon "button" at bounding box center [558, 81] width 3 height 3
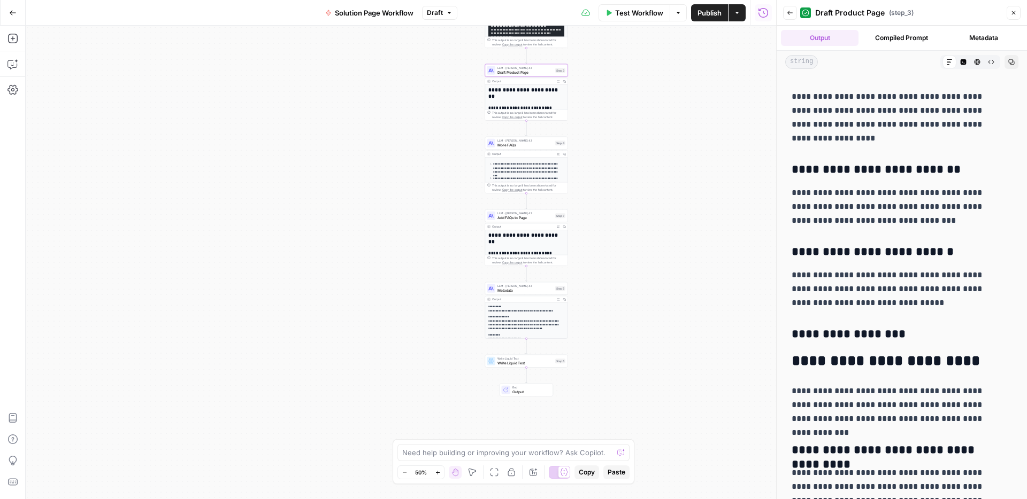
scroll to position [673, 0]
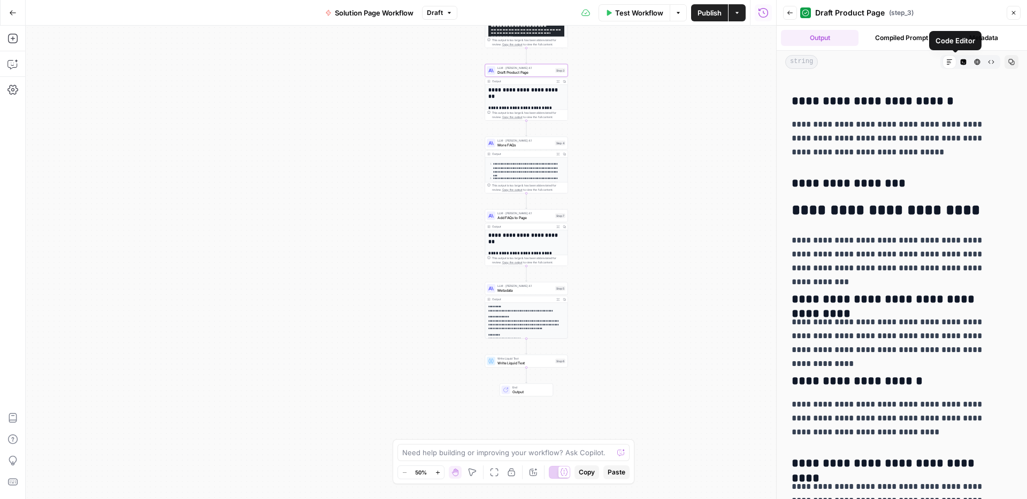
click at [1010, 15] on icon "button" at bounding box center [1013, 13] width 6 height 6
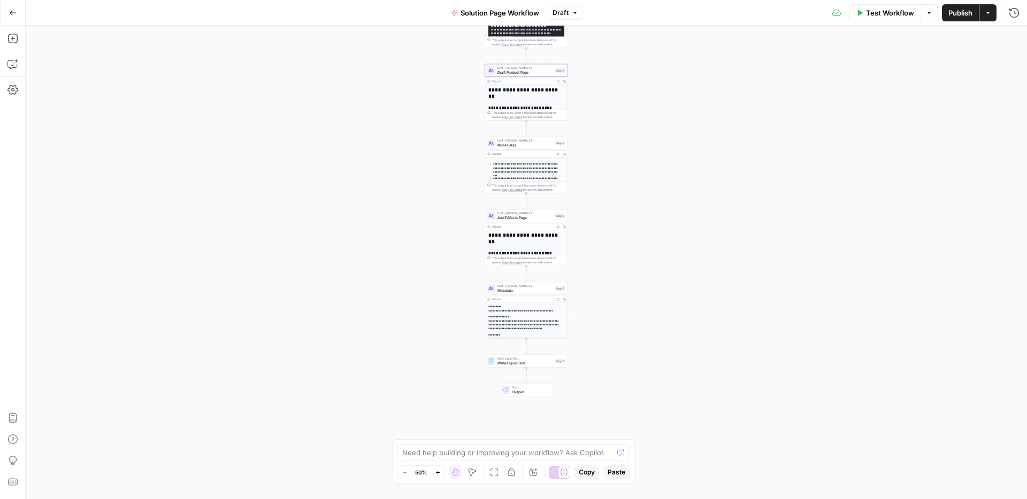
click at [9, 14] on icon "button" at bounding box center [12, 12] width 7 height 7
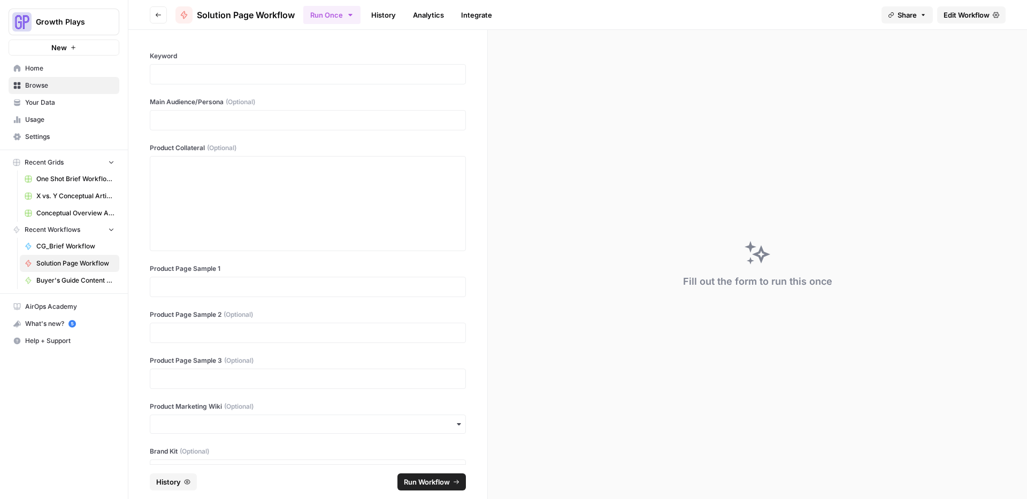
click at [153, 18] on button "Go back" at bounding box center [158, 14] width 17 height 17
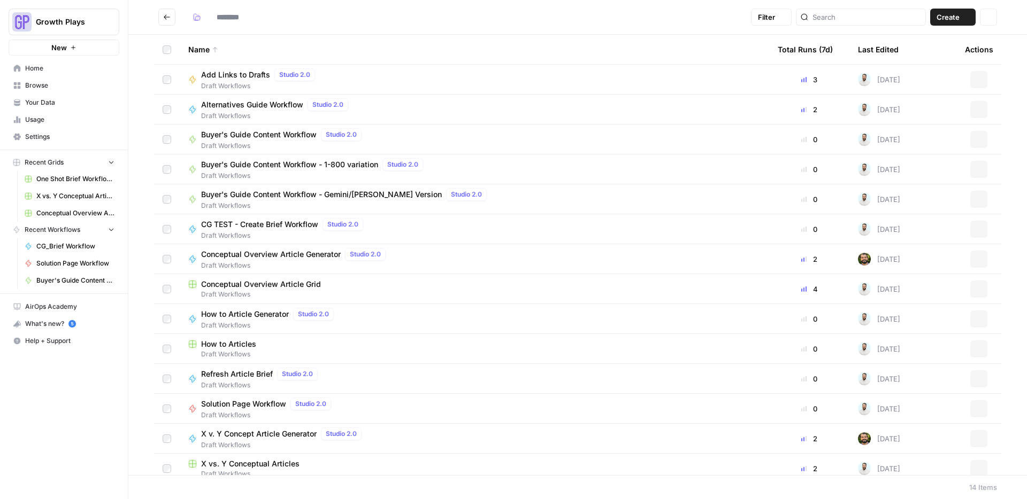
type input "**********"
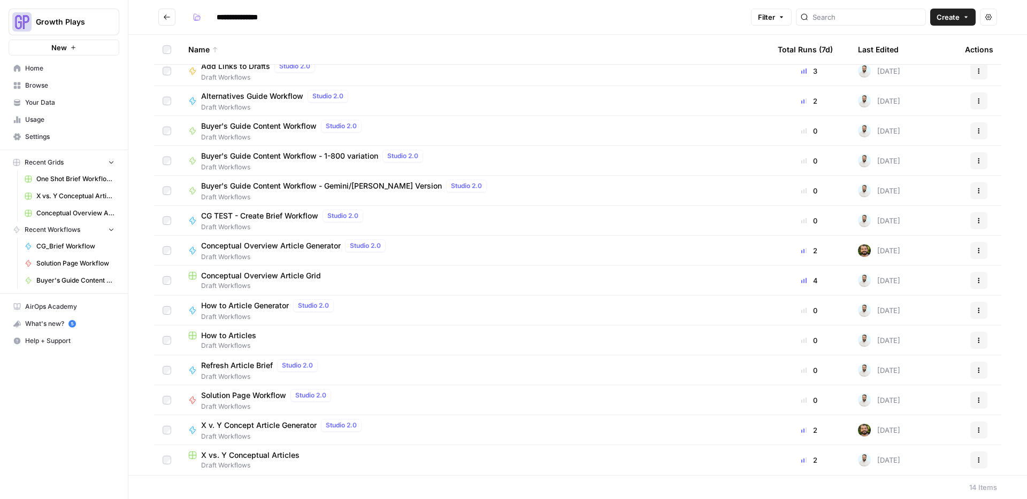
click at [239, 366] on span "Refresh Article Brief" at bounding box center [237, 365] width 72 height 11
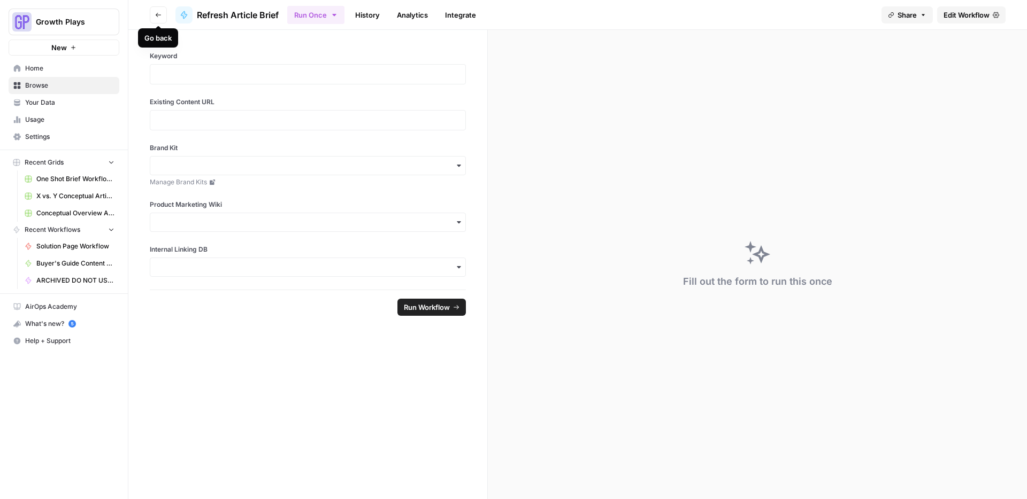
click at [157, 17] on icon "button" at bounding box center [158, 15] width 6 height 6
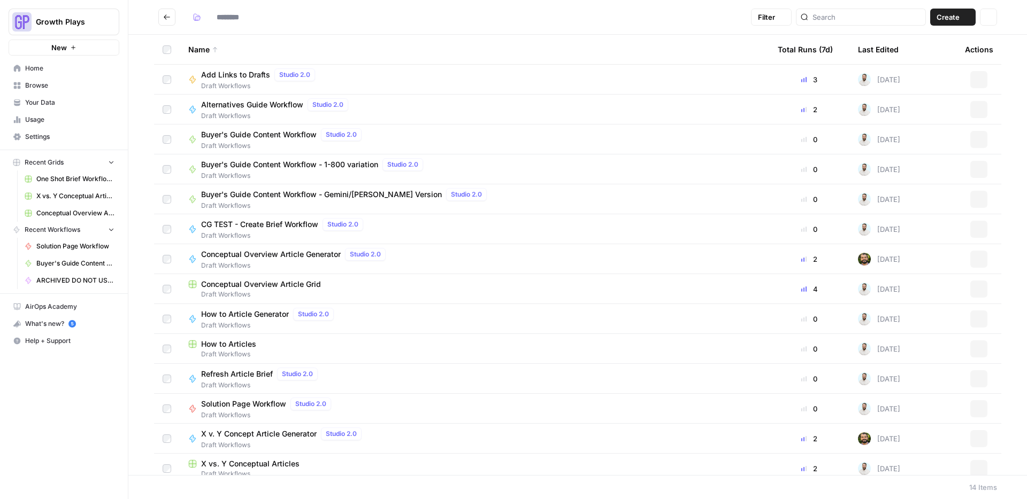
type input "**********"
click at [263, 373] on span "Refresh Article Brief" at bounding box center [237, 374] width 72 height 11
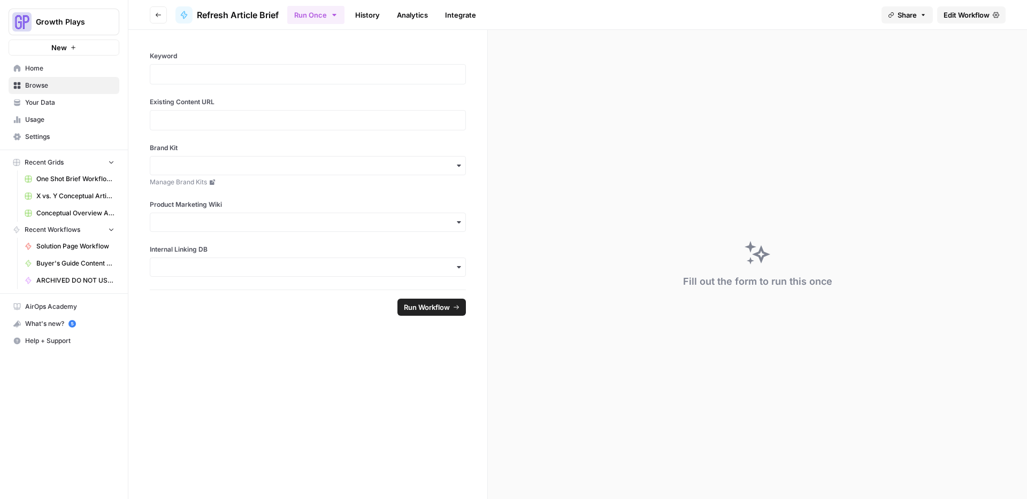
click at [966, 11] on span "Edit Workflow" at bounding box center [966, 15] width 46 height 11
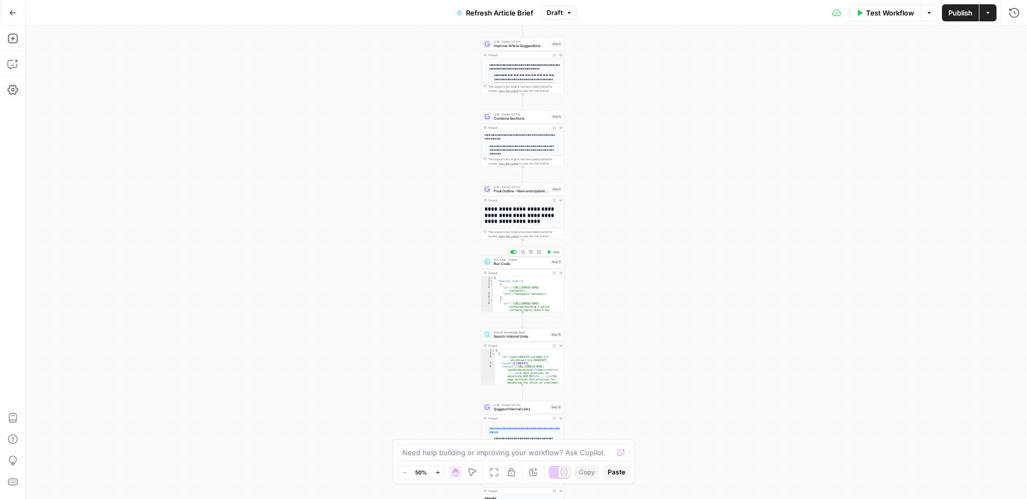
click at [495, 261] on span "Run Code" at bounding box center [521, 263] width 55 height 5
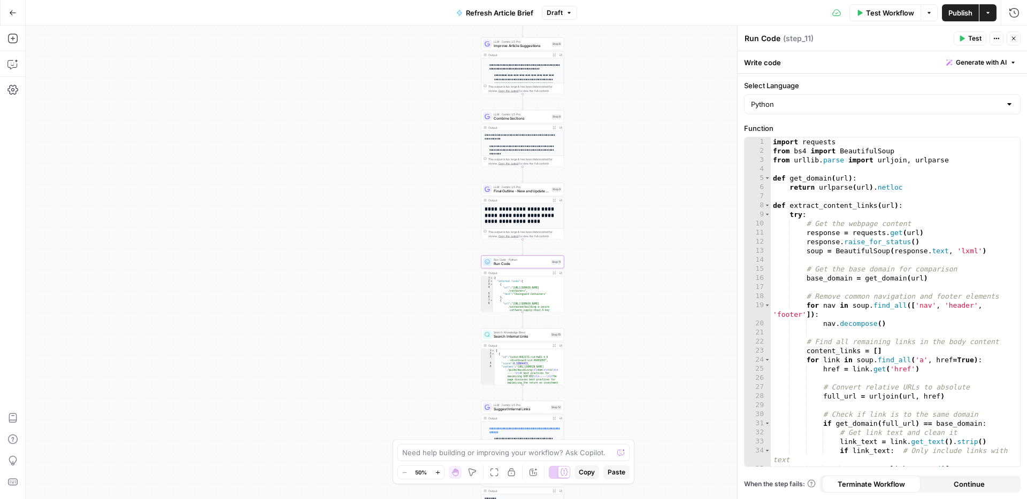
click at [1010, 39] on icon "button" at bounding box center [1013, 38] width 6 height 6
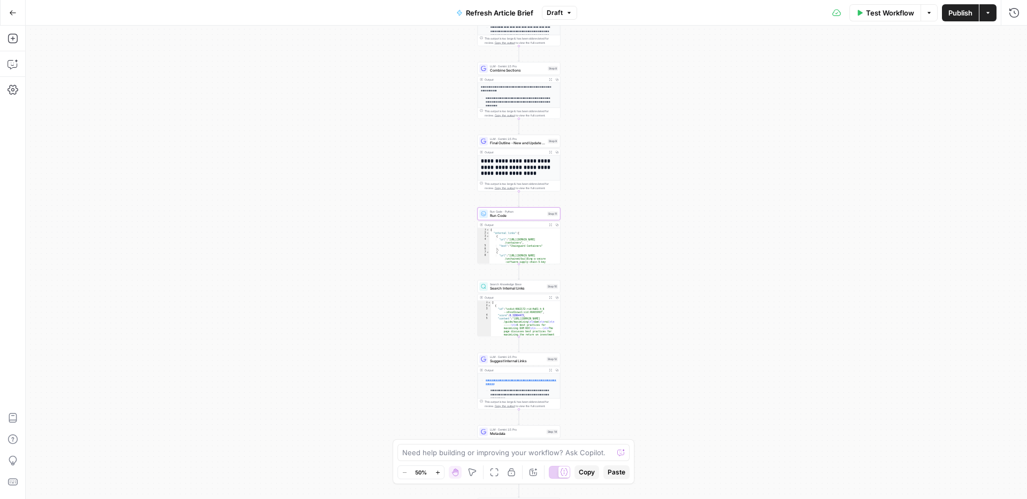
drag, startPoint x: 337, startPoint y: 266, endPoint x: 335, endPoint y: 183, distance: 83.4
click at [335, 183] on div "**********" at bounding box center [526, 263] width 1001 height 474
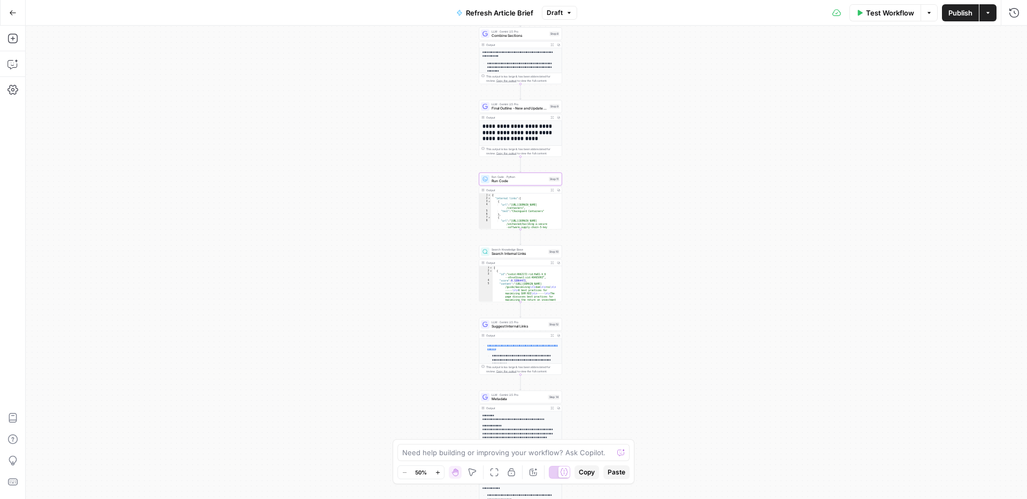
drag, startPoint x: 370, startPoint y: 275, endPoint x: 355, endPoint y: 145, distance: 130.8
click at [359, 165] on div "**********" at bounding box center [526, 263] width 1001 height 474
click at [355, 145] on div "**********" at bounding box center [526, 263] width 1001 height 474
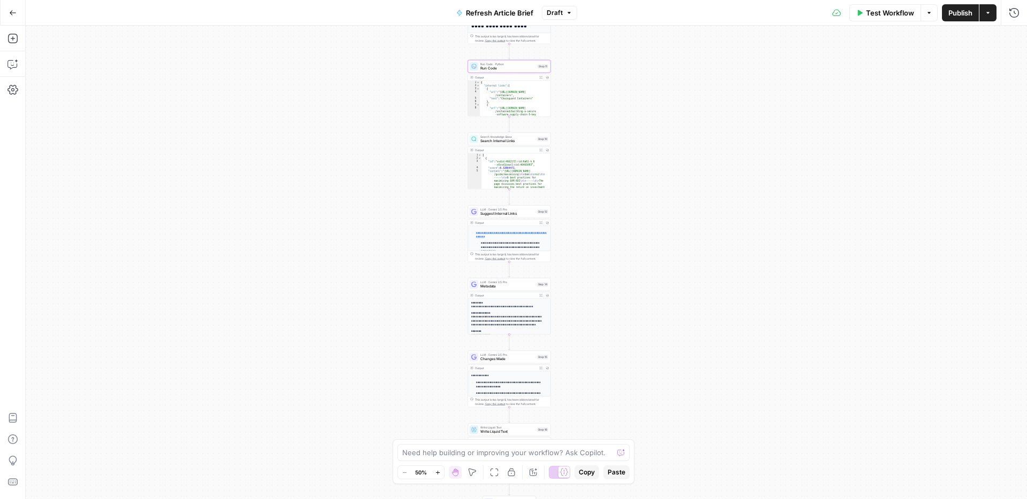
drag, startPoint x: 344, startPoint y: 227, endPoint x: 343, endPoint y: 201, distance: 26.2
click at [343, 216] on div "**********" at bounding box center [526, 263] width 1001 height 474
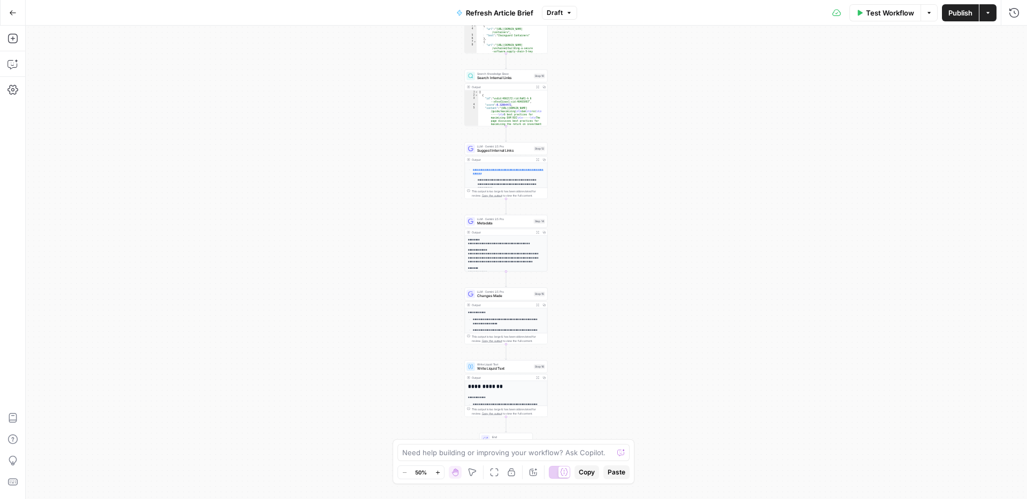
click at [342, 193] on div "**********" at bounding box center [526, 263] width 1001 height 474
drag, startPoint x: 333, startPoint y: 211, endPoint x: 327, endPoint y: 179, distance: 32.6
click at [330, 189] on div "**********" at bounding box center [526, 263] width 1001 height 474
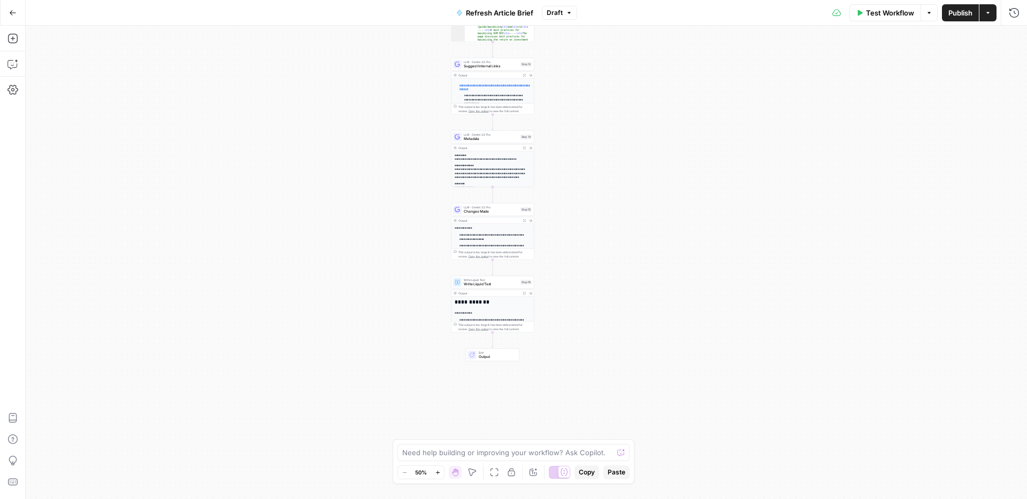
click at [326, 176] on div "**********" at bounding box center [526, 263] width 1001 height 474
drag, startPoint x: 343, startPoint y: 220, endPoint x: 343, endPoint y: 242, distance: 22.5
click at [343, 235] on div "**********" at bounding box center [526, 263] width 1001 height 474
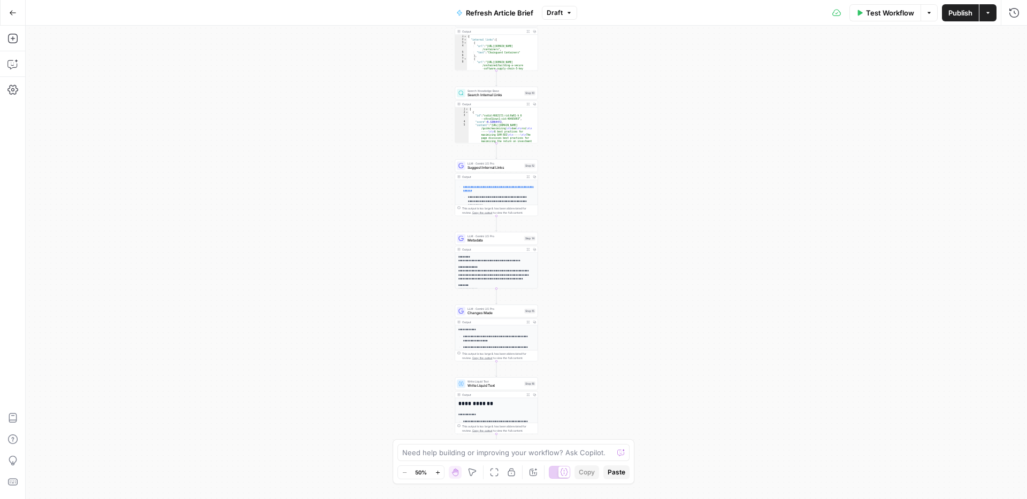
click at [343, 244] on div "**********" at bounding box center [526, 263] width 1001 height 474
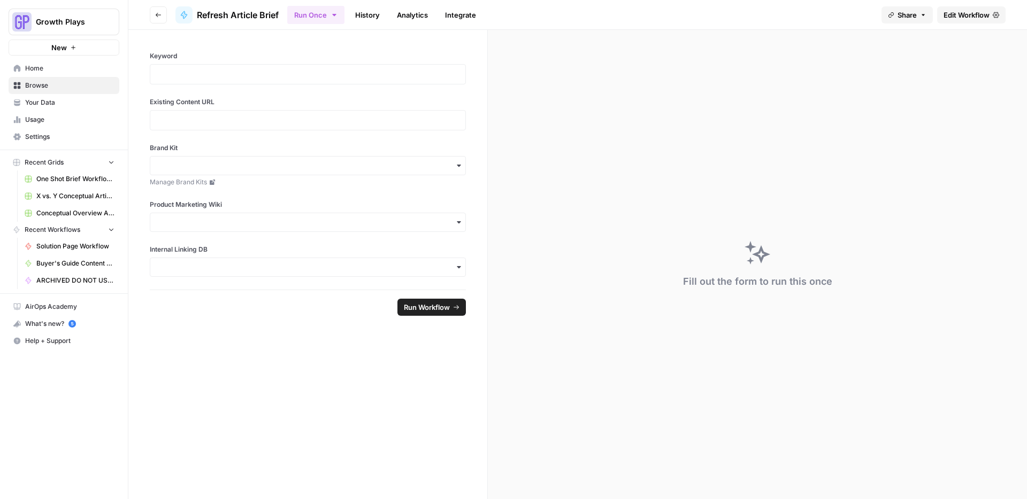
click at [150, 12] on button "Go back" at bounding box center [158, 14] width 17 height 17
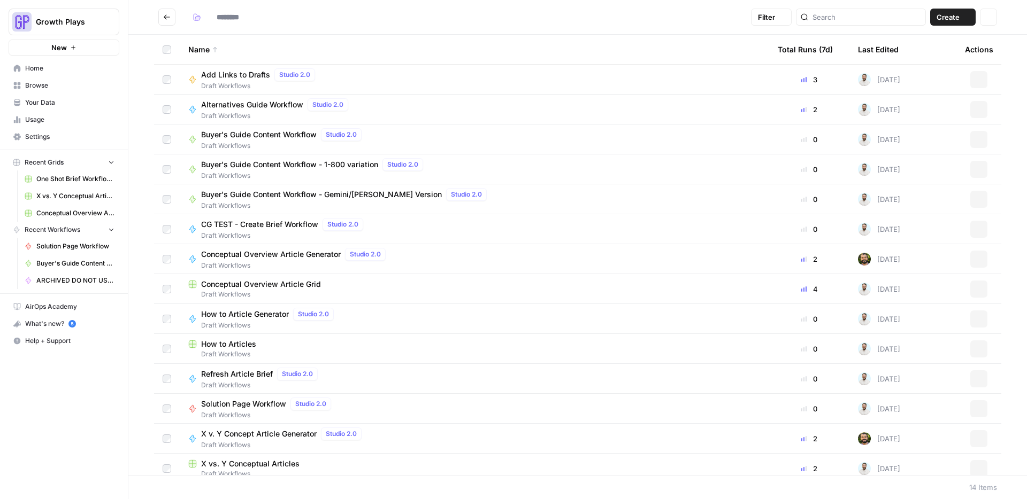
type input "**********"
click at [149, 30] on header "**********" at bounding box center [577, 17] width 898 height 35
